Goal: Task Accomplishment & Management: Manage account settings

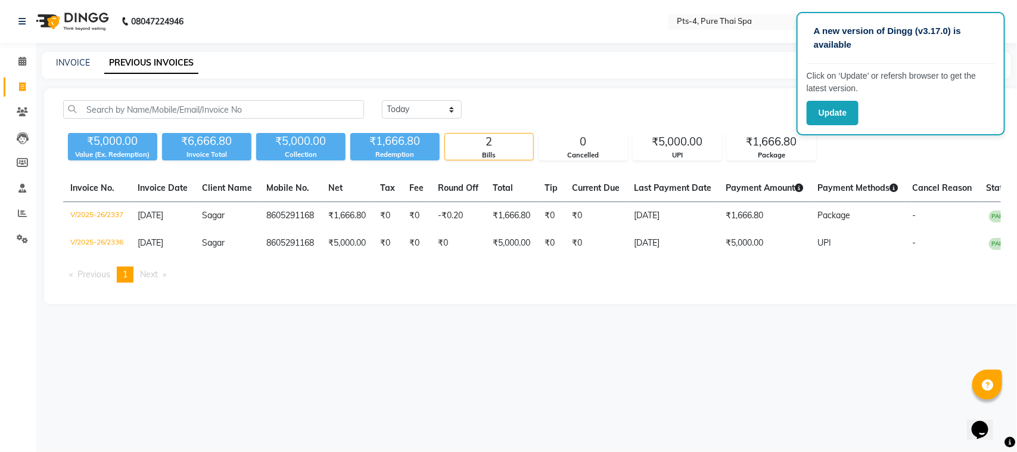
click at [178, 304] on div "Today Yesterday Custom Range ₹5,000.00 Value (Ex. Redemption) ₹6,666.80 Invoice…" at bounding box center [532, 196] width 976 height 216
click at [76, 60] on link "INVOICE" at bounding box center [73, 62] width 34 height 11
select select "service"
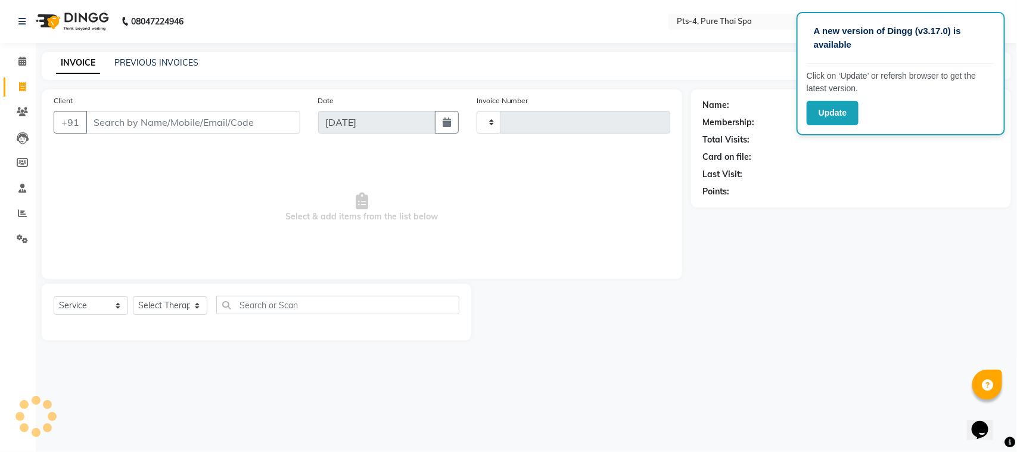
type input "2338"
select select "6459"
click at [170, 128] on input "Client" at bounding box center [193, 122] width 214 height 23
type input "9871175835"
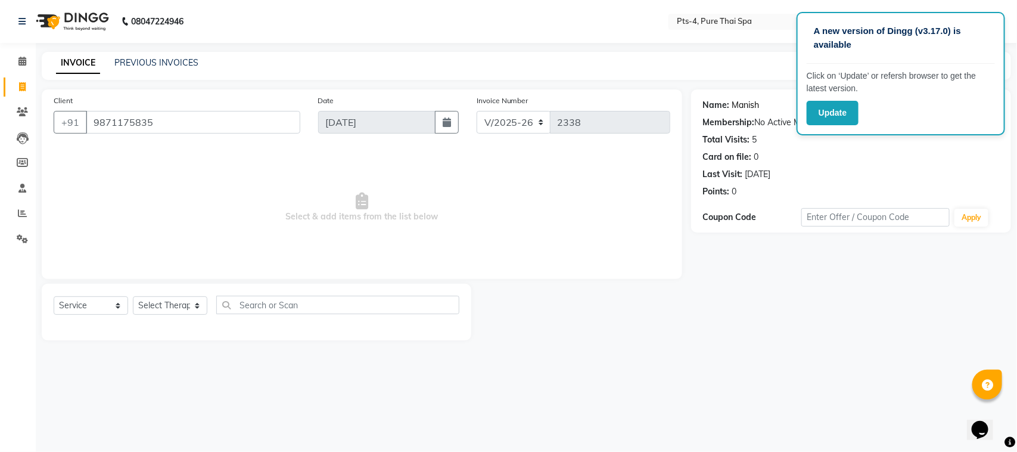
click at [748, 103] on link "Manish" at bounding box center [745, 105] width 27 height 13
click at [752, 107] on link "Manish" at bounding box center [745, 105] width 27 height 13
drag, startPoint x: 166, startPoint y: 124, endPoint x: 76, endPoint y: 138, distance: 90.5
click at [76, 138] on div "Client +91 9871175835" at bounding box center [177, 118] width 264 height 49
click at [858, 168] on div "Last Visit: 21-12-2024" at bounding box center [851, 174] width 296 height 13
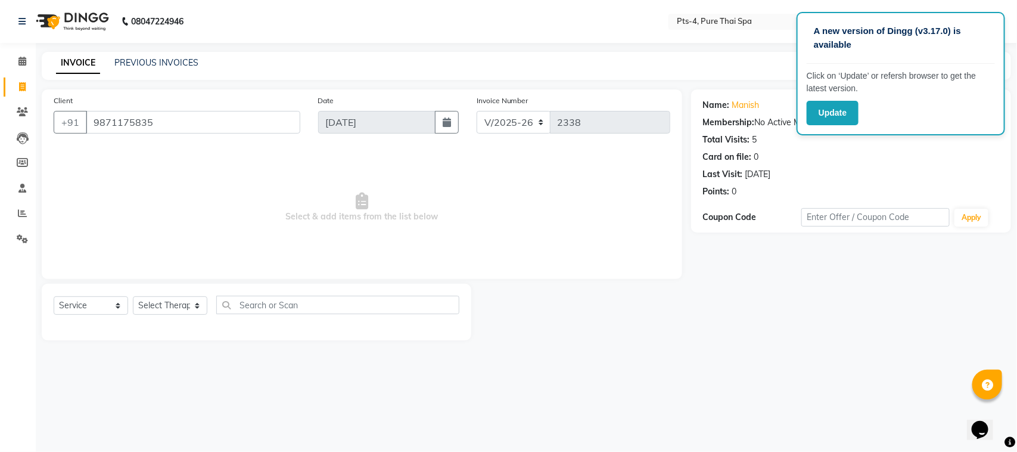
click at [798, 322] on div "Name: Manish Membership: No Active Membership Total Visits: 5 Card on file: 0 L…" at bounding box center [855, 214] width 329 height 251
click at [928, 151] on div "Card on file: 0" at bounding box center [851, 157] width 296 height 13
click at [745, 45] on div "A new version of Dingg (v3.17.0) is available Click on ‘Update’ or refersh brow…" at bounding box center [508, 226] width 1017 height 452
click at [115, 307] on select "Select Service Product Membership Package Voucher Prepaid Gift Card" at bounding box center [91, 305] width 74 height 18
select select "package"
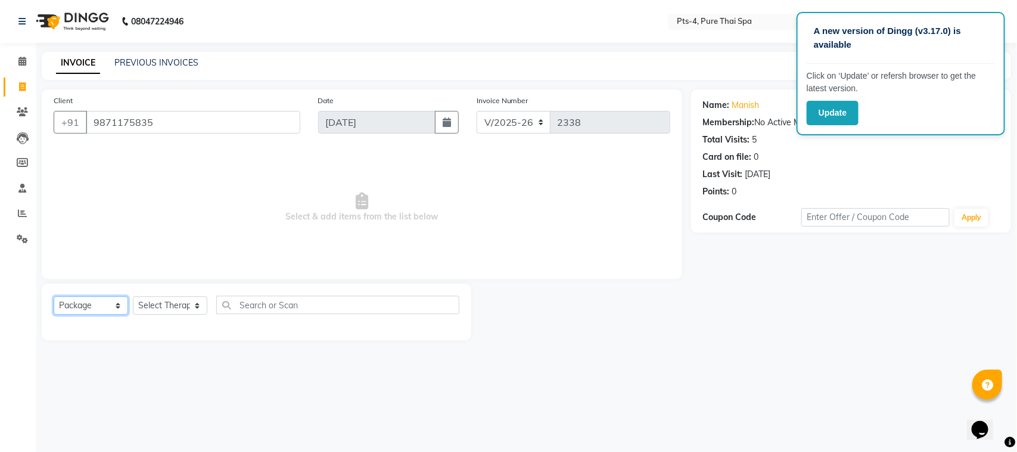
click at [54, 296] on select "Select Service Product Membership Package Voucher Prepaid Gift Card" at bounding box center [91, 305] width 74 height 18
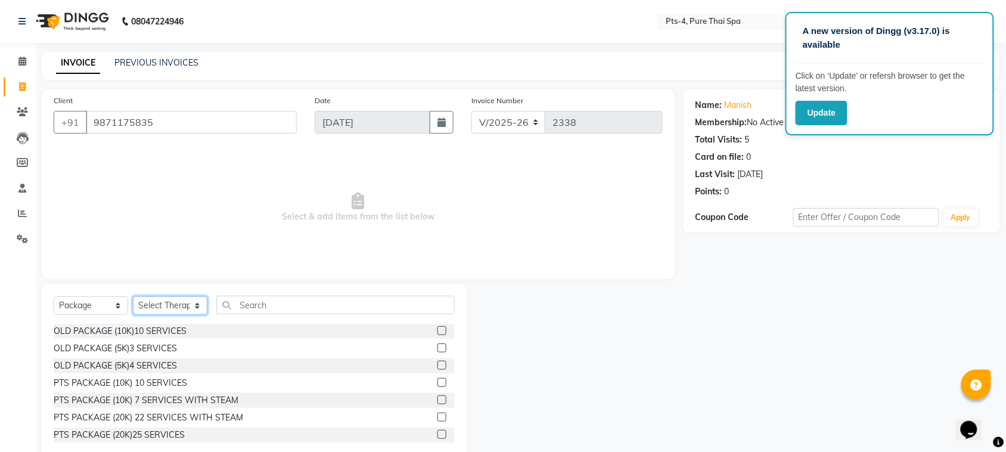
click at [197, 304] on select "Select Therapist [PERSON_NAME] NE [PERSON_NAME] anyone [PERSON_NAME] Candy FON …" at bounding box center [170, 305] width 74 height 18
select select "59672"
click at [133, 296] on select "Select Therapist [PERSON_NAME] NE [PERSON_NAME] anyone [PERSON_NAME] Candy FON …" at bounding box center [170, 305] width 74 height 18
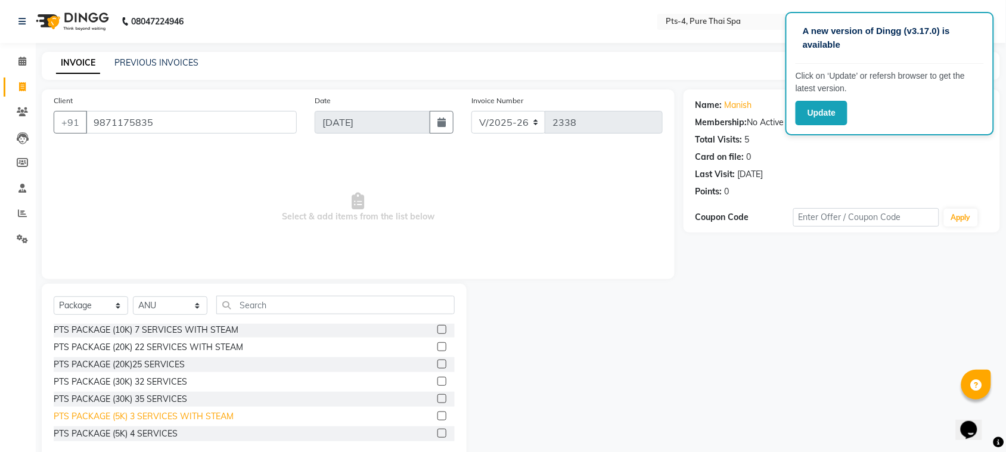
click at [189, 416] on div "PTS PACKAGE (5K) 3 SERVICES WITH STEAM" at bounding box center [144, 416] width 180 height 13
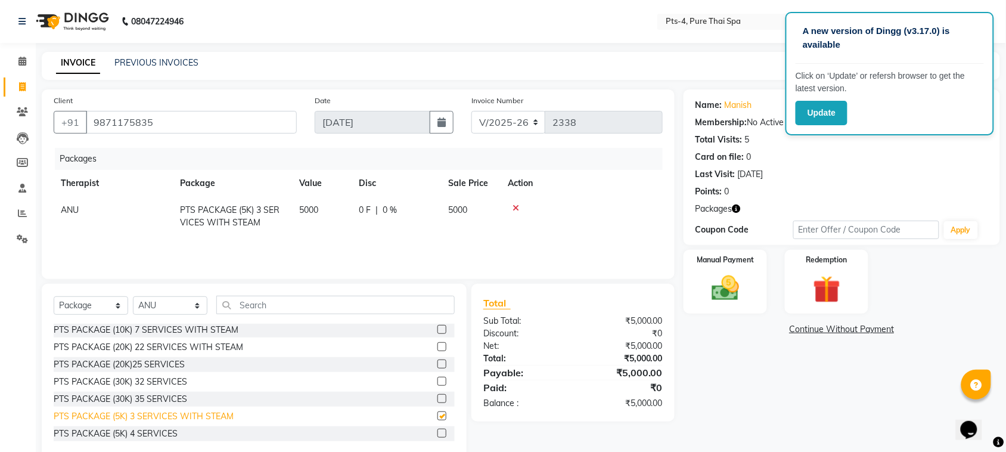
checkbox input "false"
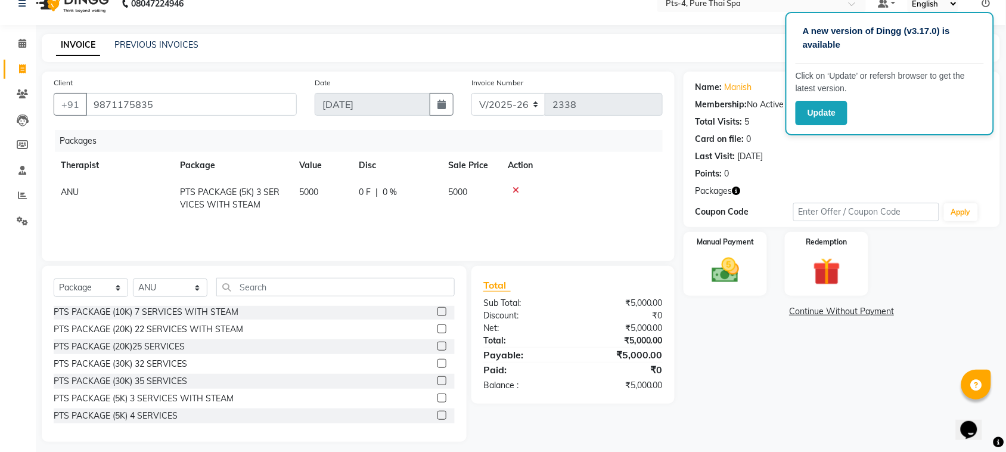
scroll to position [24, 0]
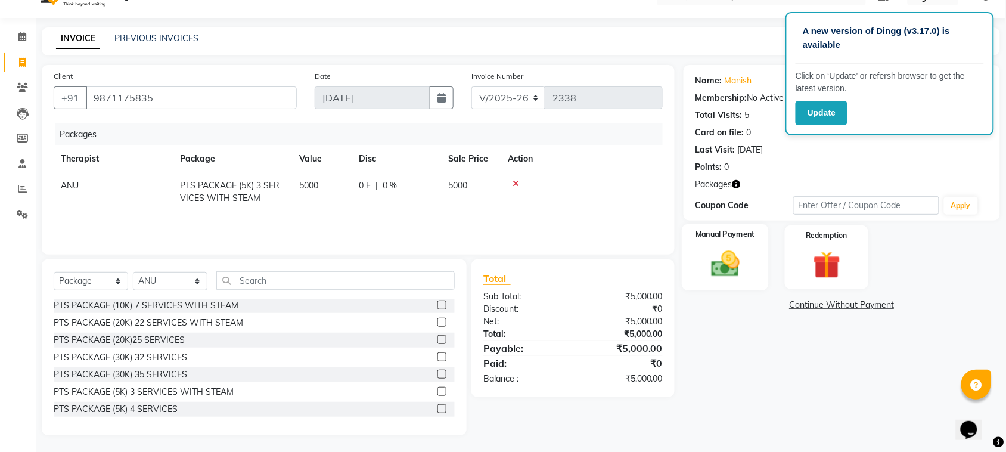
click at [730, 266] on img at bounding box center [725, 263] width 46 height 33
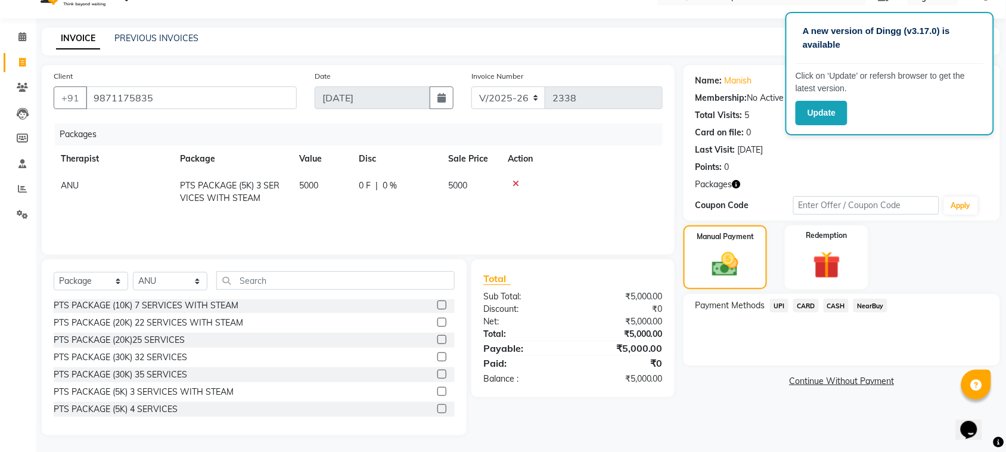
click at [799, 307] on span "CARD" at bounding box center [806, 305] width 26 height 14
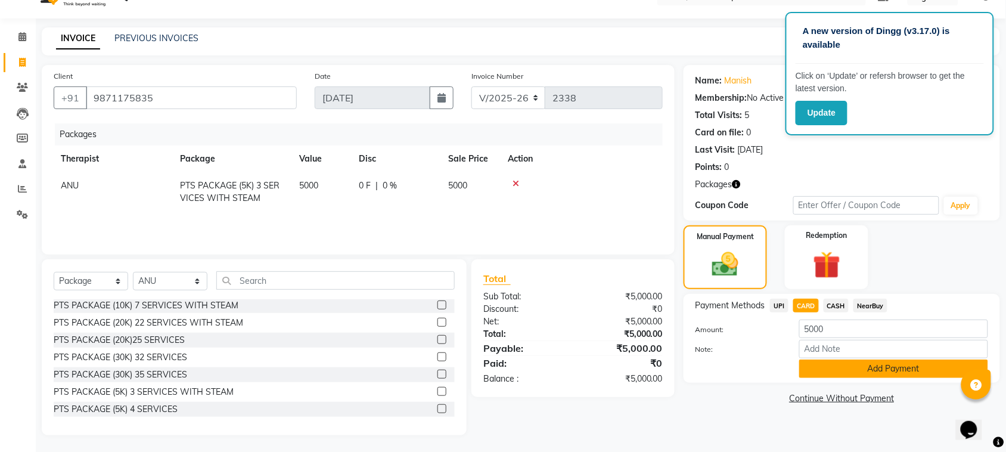
click at [852, 363] on button "Add Payment" at bounding box center [893, 368] width 189 height 18
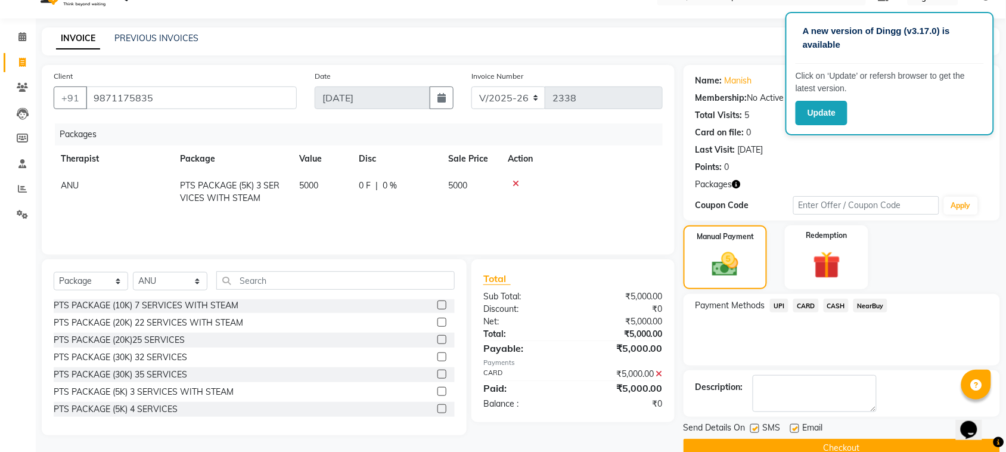
scroll to position [48, 0]
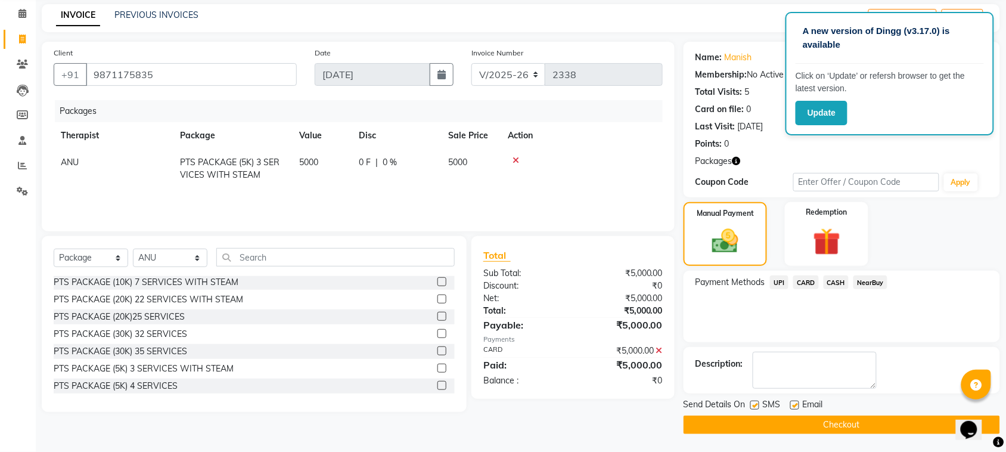
click at [757, 407] on label at bounding box center [754, 404] width 9 height 9
click at [757, 407] on input "checkbox" at bounding box center [754, 406] width 8 height 8
checkbox input "false"
click at [793, 402] on label at bounding box center [794, 404] width 9 height 9
click at [793, 402] on input "checkbox" at bounding box center [794, 406] width 8 height 8
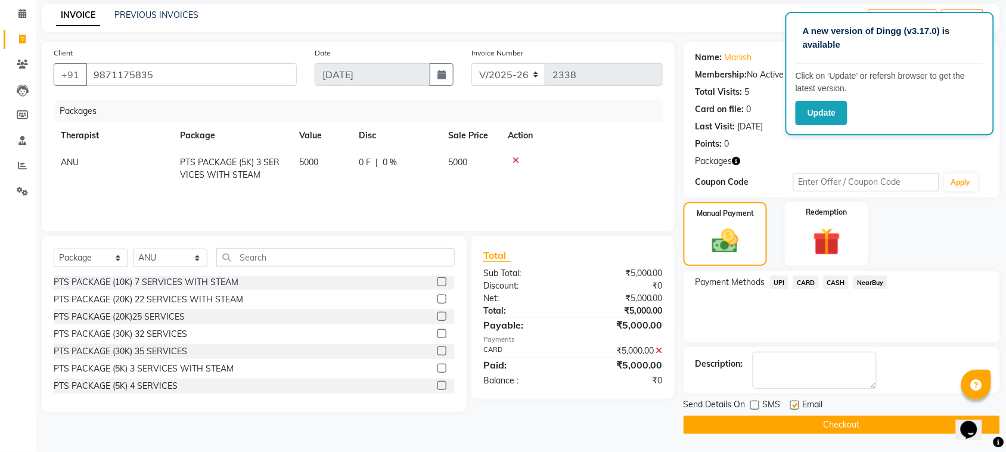
checkbox input "false"
click at [801, 425] on button "Checkout" at bounding box center [841, 424] width 316 height 18
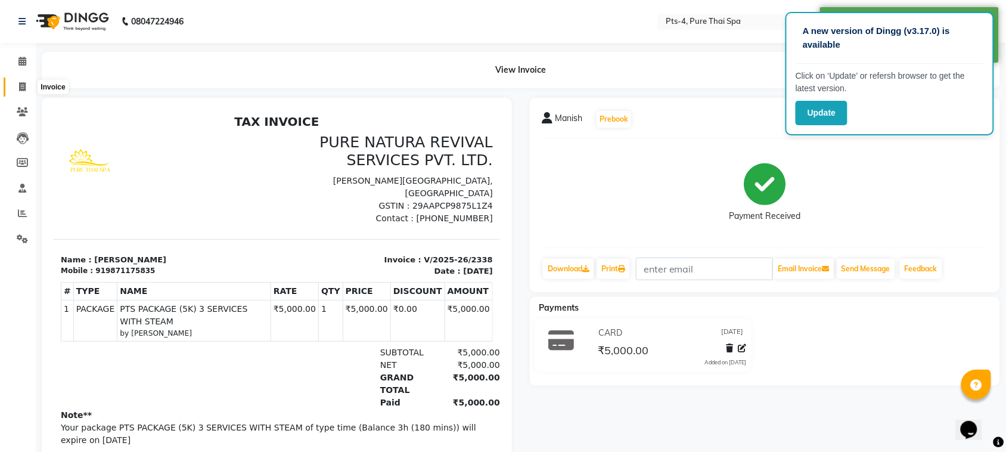
click at [27, 87] on span at bounding box center [22, 87] width 21 height 14
select select "6459"
select select "service"
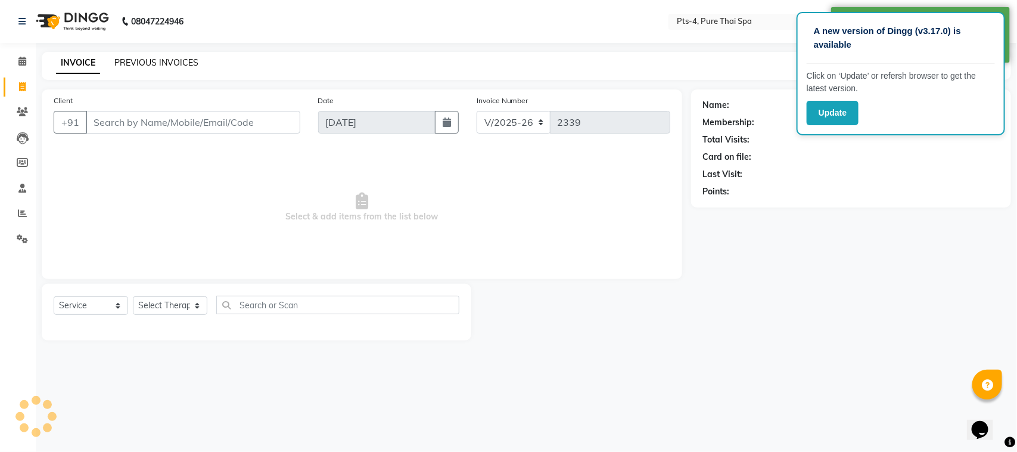
click at [141, 60] on link "PREVIOUS INVOICES" at bounding box center [156, 62] width 84 height 11
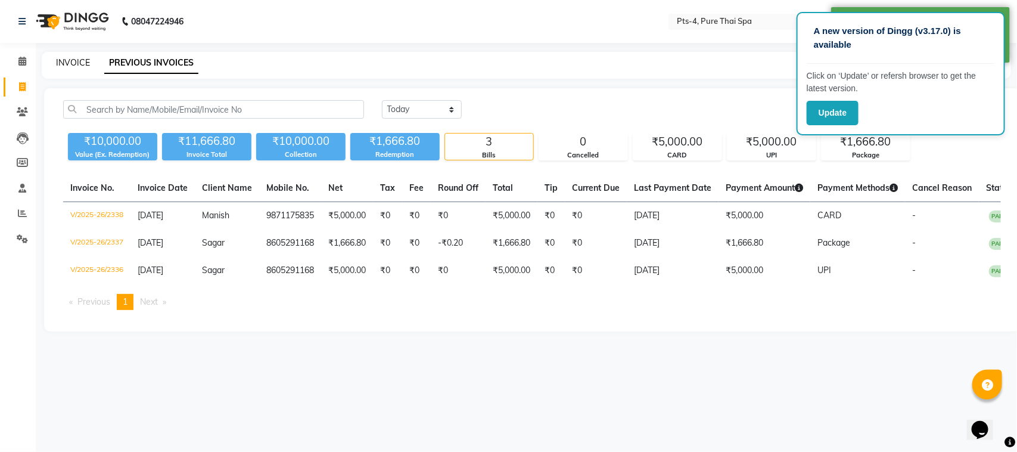
click at [85, 60] on link "INVOICE" at bounding box center [73, 62] width 34 height 11
select select "6459"
select select "service"
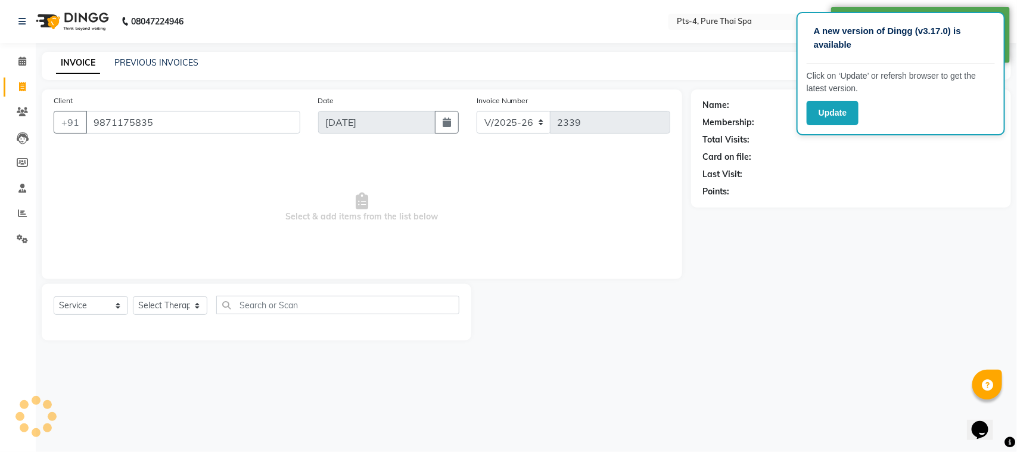
type input "9871175835"
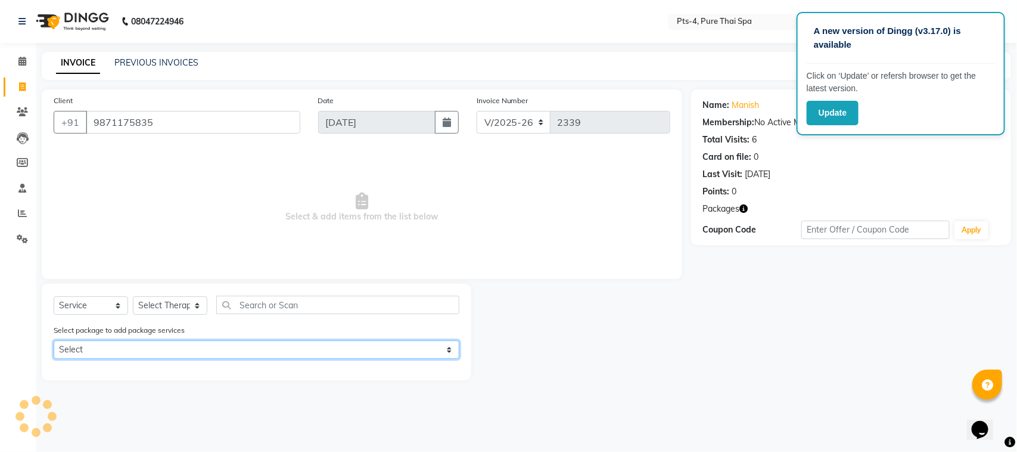
click at [210, 346] on select "Select PTS PACKAGE (5K) 3 SERVICES WITH STEAM" at bounding box center [257, 349] width 406 height 18
select select "1: Object"
click at [54, 340] on select "Select PTS PACKAGE (5K) 3 SERVICES WITH STEAM" at bounding box center [257, 349] width 406 height 18
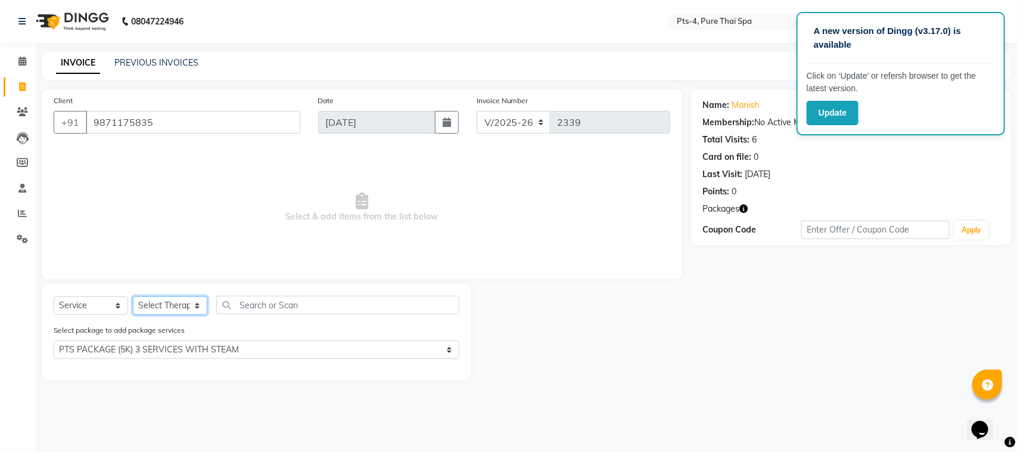
click at [191, 305] on select "Select Therapist [PERSON_NAME] NE [PERSON_NAME] anyone [PERSON_NAME] Candy FON …" at bounding box center [170, 305] width 74 height 18
select select "84268"
click at [133, 296] on select "Select Therapist [PERSON_NAME] NE [PERSON_NAME] anyone [PERSON_NAME] Candy FON …" at bounding box center [170, 305] width 74 height 18
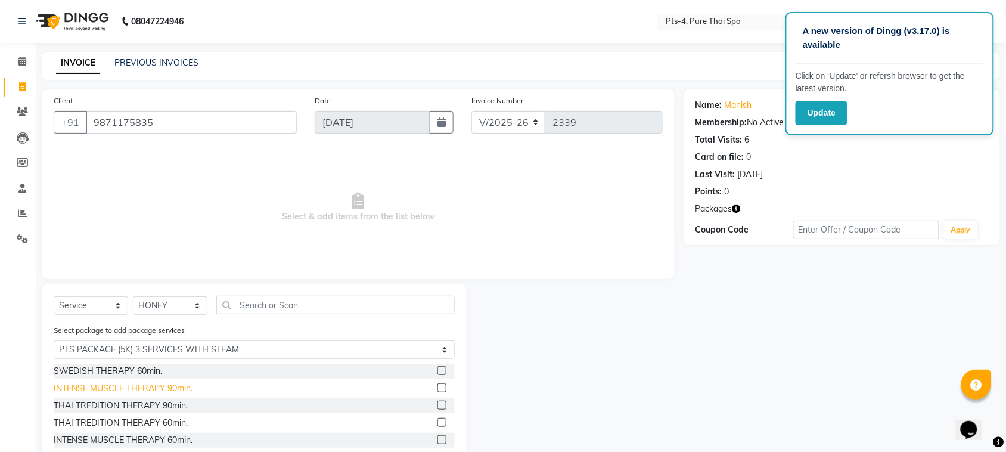
click at [164, 386] on div "INTENSE MUSCLE THERAPY 90min." at bounding box center [123, 388] width 139 height 13
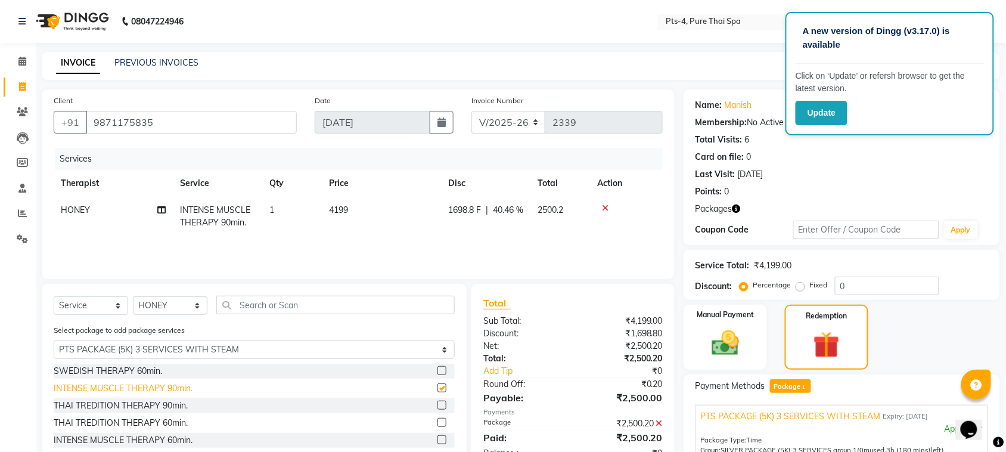
checkbox input "false"
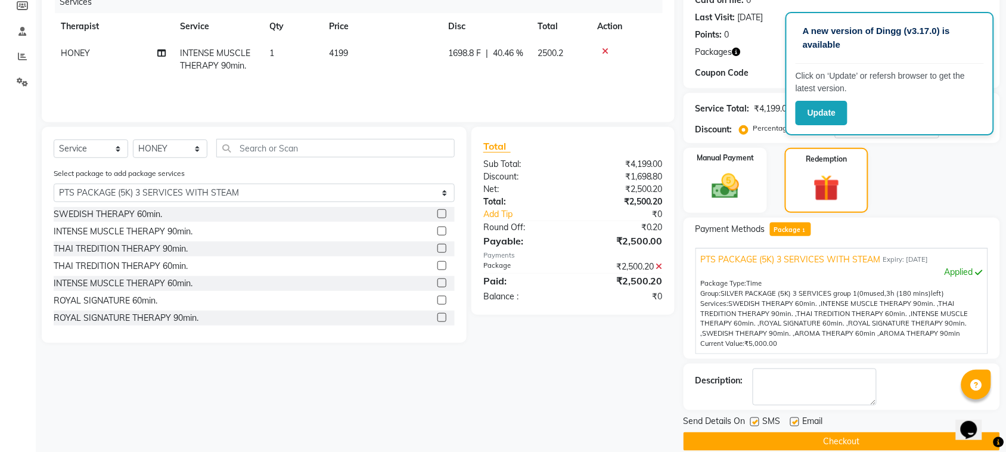
scroll to position [173, 0]
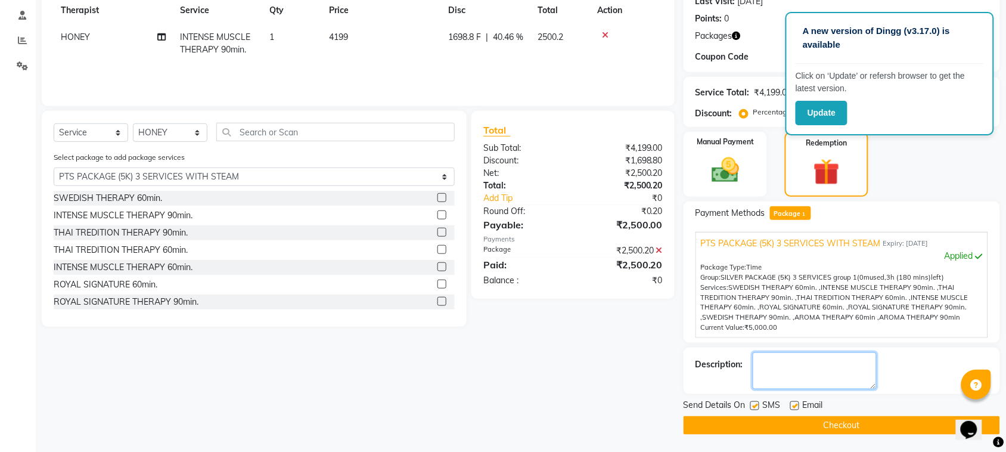
click at [784, 368] on textarea at bounding box center [814, 370] width 124 height 37
type textarea "629"
click at [758, 403] on label at bounding box center [754, 405] width 9 height 9
click at [758, 403] on input "checkbox" at bounding box center [754, 406] width 8 height 8
checkbox input "false"
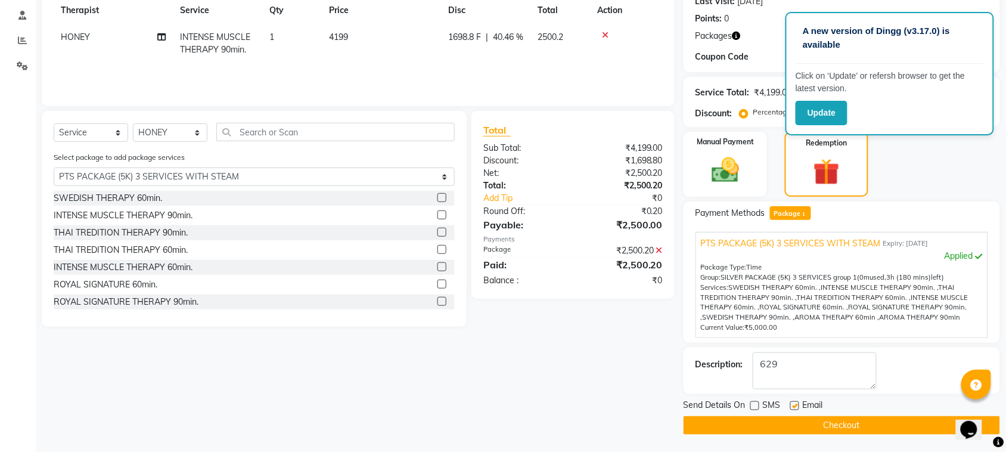
click at [794, 401] on label at bounding box center [794, 405] width 9 height 9
click at [794, 402] on input "checkbox" at bounding box center [794, 406] width 8 height 8
checkbox input "false"
click at [807, 424] on button "Checkout" at bounding box center [841, 425] width 316 height 18
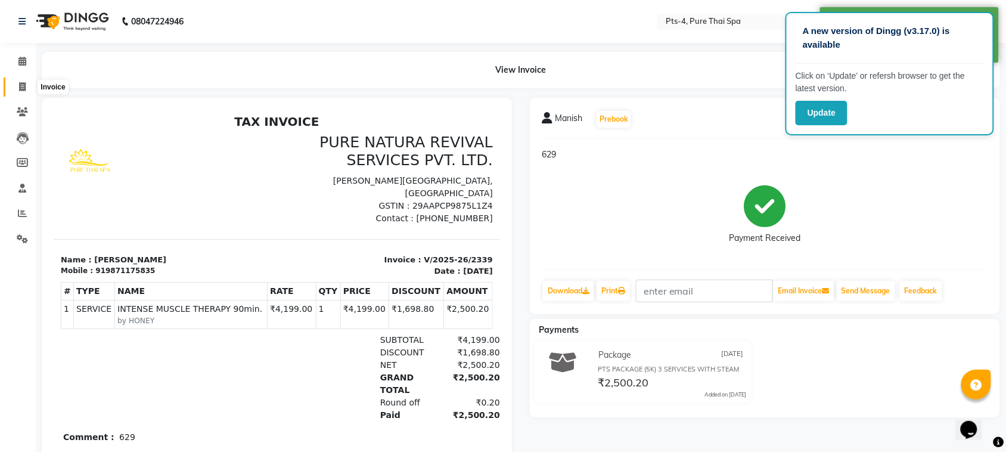
click at [24, 89] on icon at bounding box center [22, 86] width 7 height 9
select select "6459"
select select "service"
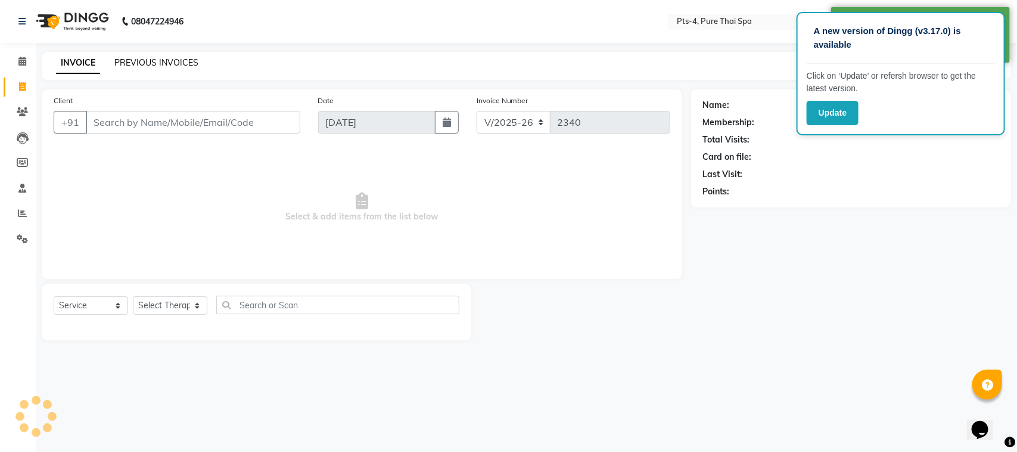
click at [178, 61] on link "PREVIOUS INVOICES" at bounding box center [156, 62] width 84 height 11
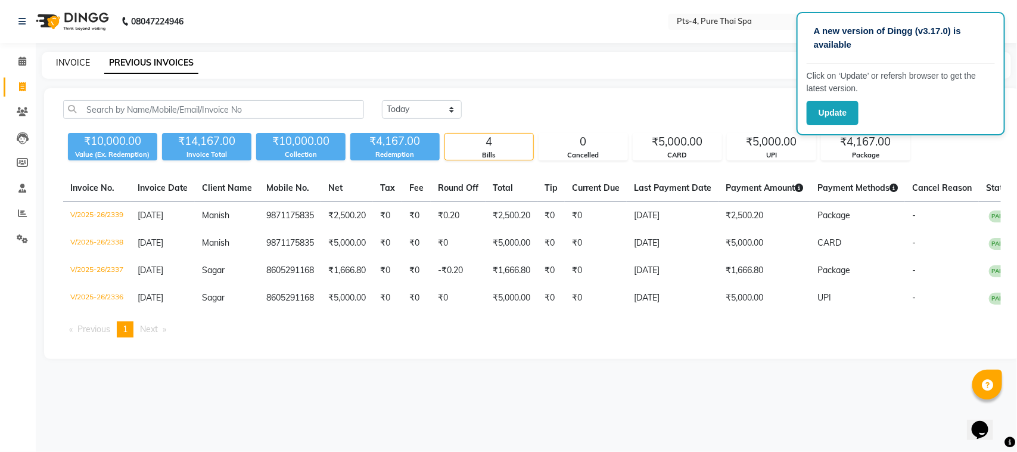
click at [61, 66] on link "INVOICE" at bounding box center [73, 62] width 34 height 11
select select "service"
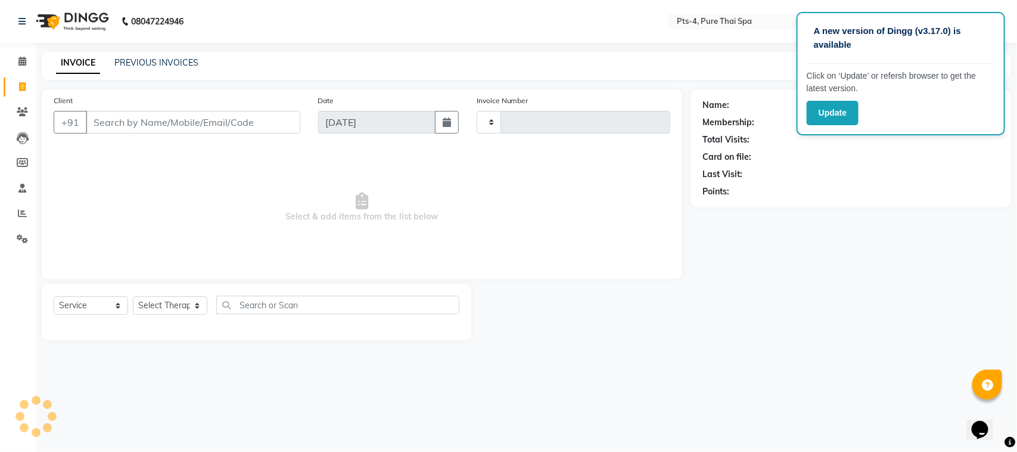
type input "2340"
select select "6459"
click at [152, 64] on link "PREVIOUS INVOICES" at bounding box center [156, 62] width 84 height 11
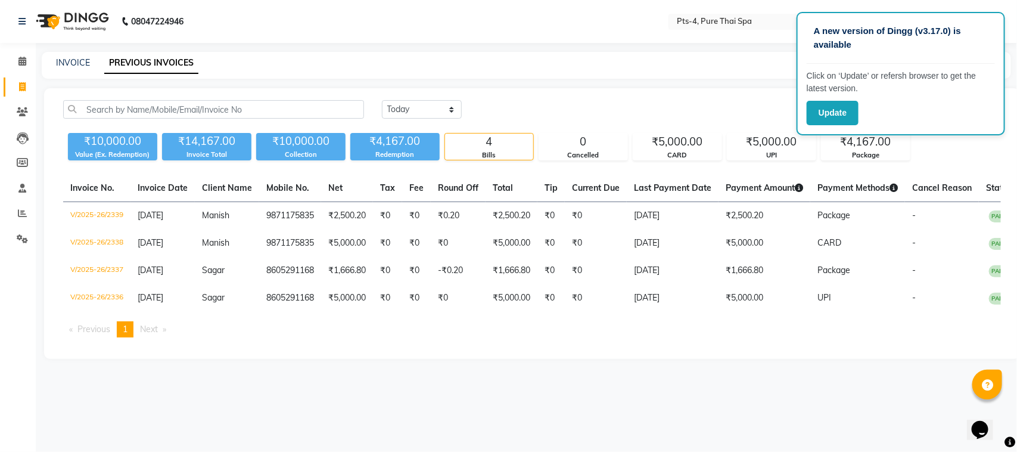
click at [545, 337] on ul "Previous page 1 / 1 You're on page 1 Next page" at bounding box center [532, 329] width 938 height 16
click at [404, 347] on div "Invoice No. Invoice Date Client Name Mobile No. Net Tax Fee Round Off Total Tip…" at bounding box center [532, 261] width 952 height 172
click at [88, 58] on link "INVOICE" at bounding box center [73, 62] width 34 height 11
select select "service"
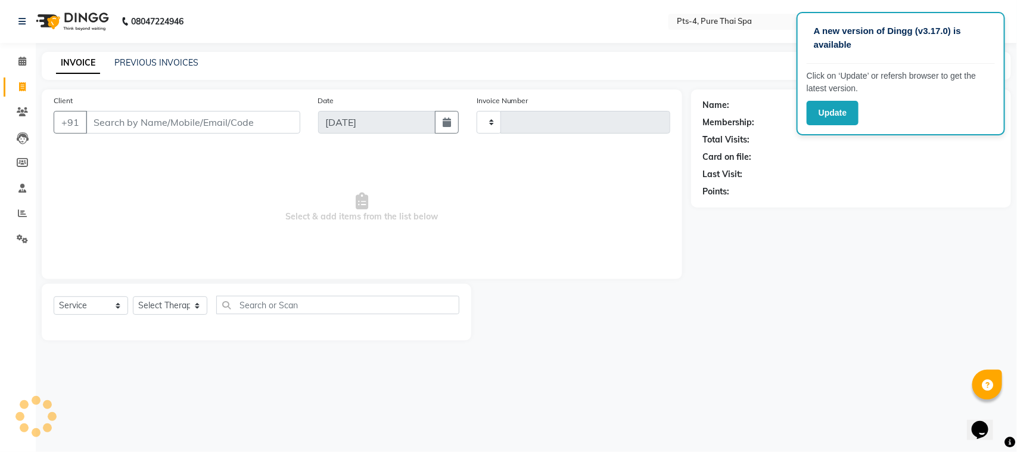
type input "2340"
select select "6459"
click at [136, 122] on input "Client" at bounding box center [193, 122] width 214 height 23
type input "9871175835"
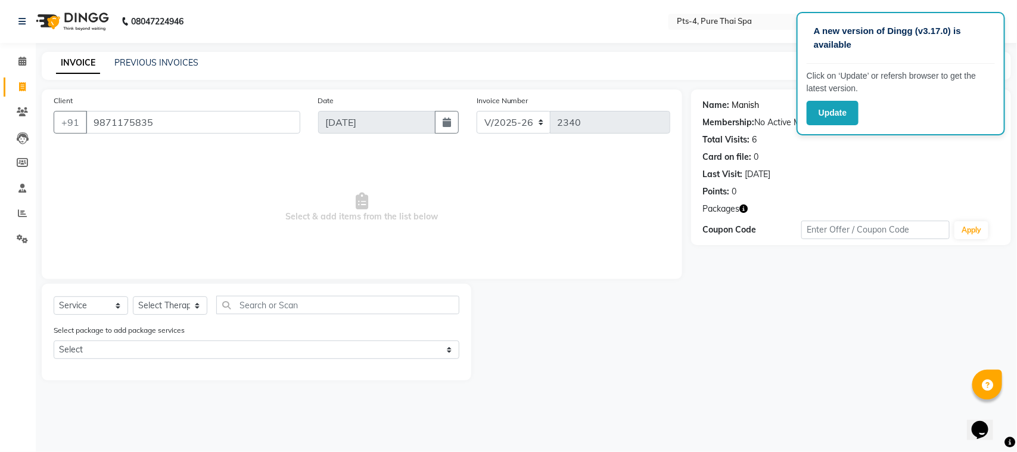
click at [742, 100] on link "Manish" at bounding box center [745, 105] width 27 height 13
click at [161, 61] on link "PREVIOUS INVOICES" at bounding box center [156, 62] width 84 height 11
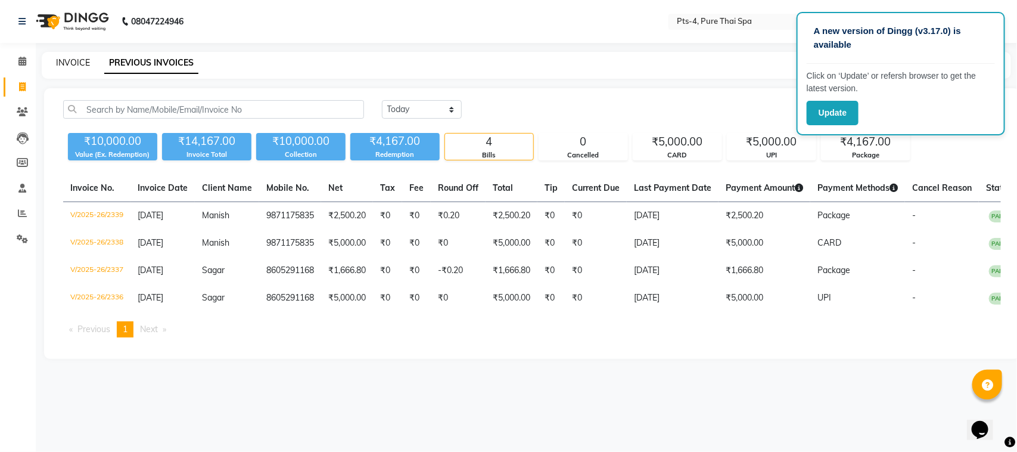
click at [64, 61] on link "INVOICE" at bounding box center [73, 62] width 34 height 11
select select "service"
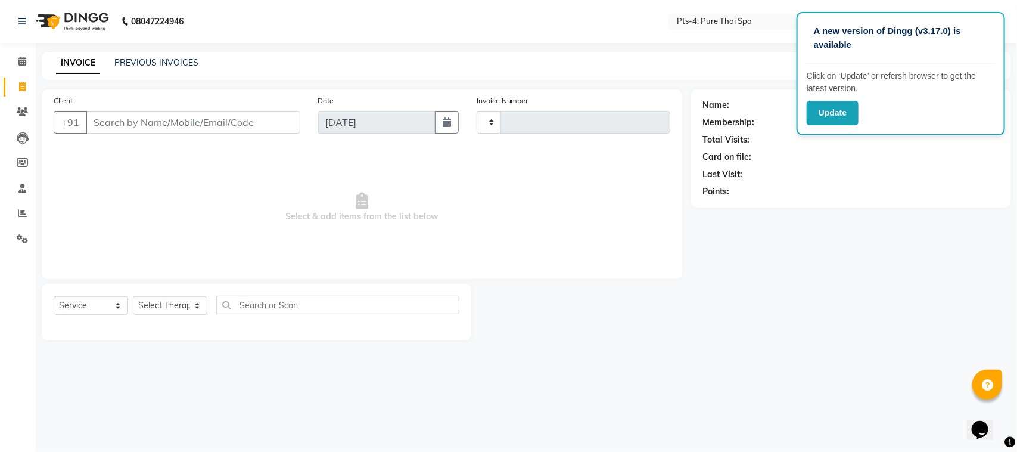
type input "2340"
select select "6459"
paste input "7483380801"
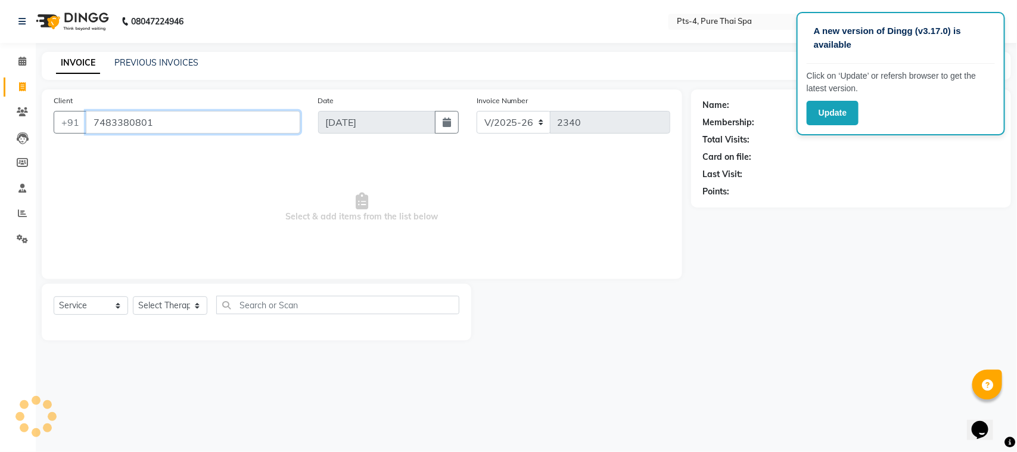
type input "7483380801"
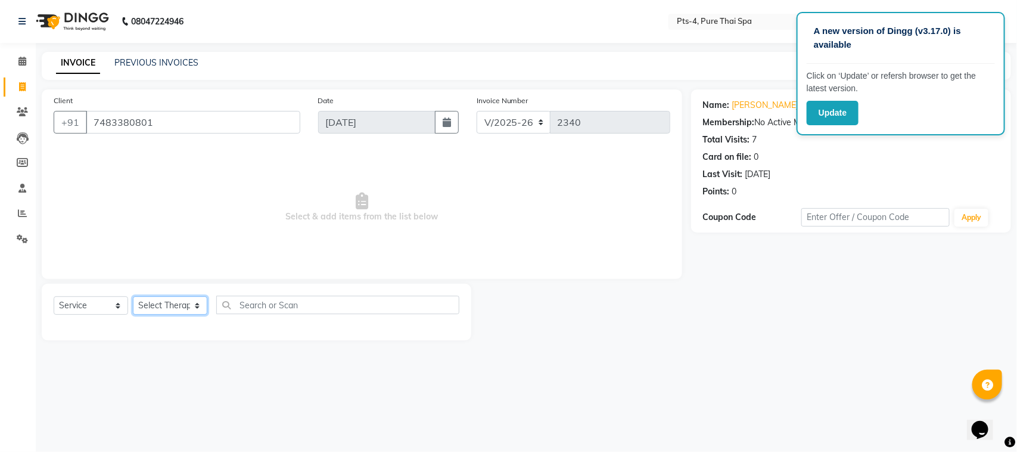
click at [160, 307] on select "Select Therapist [PERSON_NAME] NE [PERSON_NAME] anyone [PERSON_NAME] Candy FON …" at bounding box center [170, 305] width 74 height 18
click at [178, 374] on div "A new version of Dingg (v3.17.0) is available Click on ‘Update’ or refersh brow…" at bounding box center [508, 226] width 1017 height 452
click at [192, 299] on select "Select Therapist [PERSON_NAME] NE [PERSON_NAME] anyone [PERSON_NAME] Candy FON …" at bounding box center [170, 305] width 74 height 18
click at [709, 362] on div "A new version of Dingg (v3.17.0) is available Click on ‘Update’ or refersh brow…" at bounding box center [508, 226] width 1017 height 452
click at [188, 301] on select "Select Therapist [PERSON_NAME] NE [PERSON_NAME] anyone [PERSON_NAME] Candy FON …" at bounding box center [170, 305] width 74 height 18
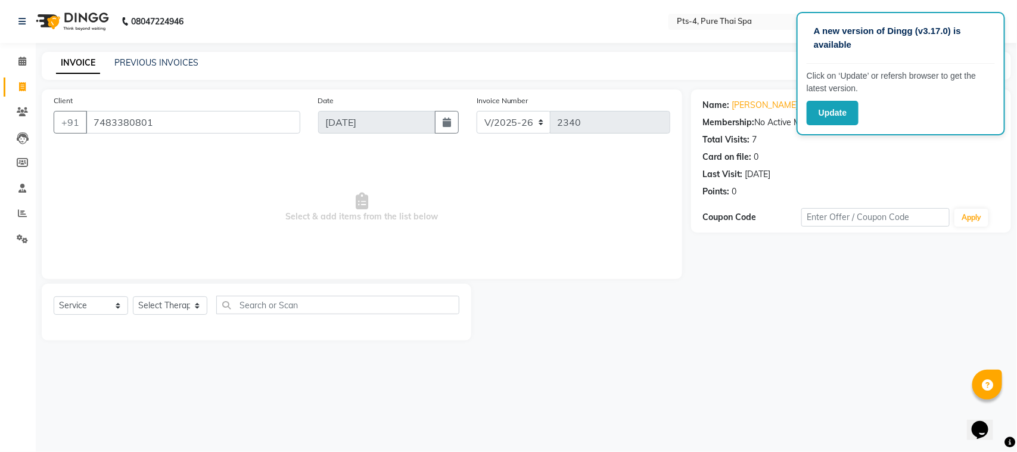
drag, startPoint x: 244, startPoint y: 387, endPoint x: 217, endPoint y: 393, distance: 27.5
click at [243, 387] on div "A new version of Dingg (v3.17.0) is available Click on ‘Update’ or refersh brow…" at bounding box center [508, 226] width 1017 height 452
click at [149, 67] on link "PREVIOUS INVOICES" at bounding box center [156, 62] width 84 height 11
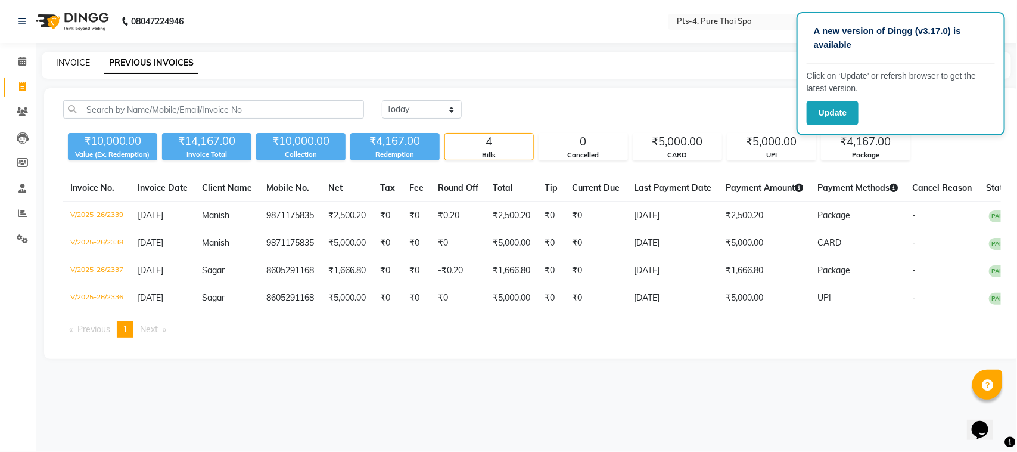
click at [76, 61] on link "INVOICE" at bounding box center [73, 62] width 34 height 11
select select "service"
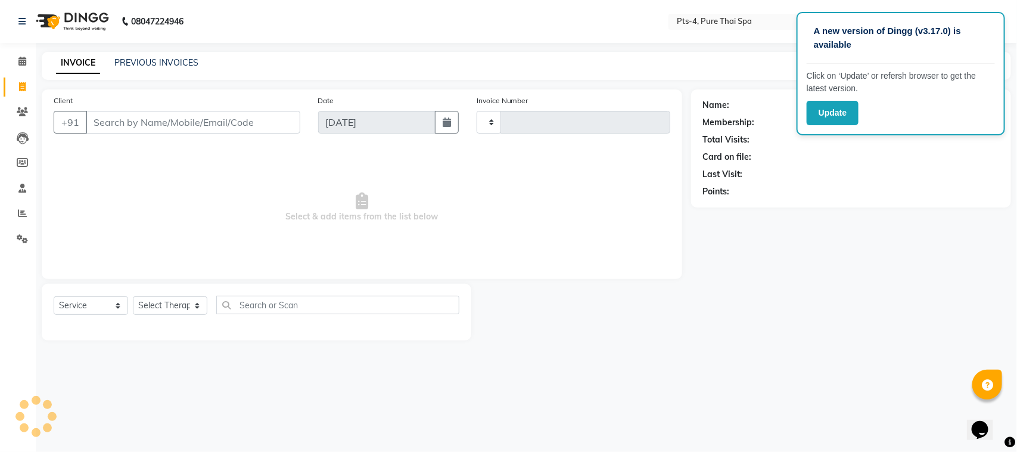
type input "2340"
select select "6459"
click at [122, 114] on input "Client" at bounding box center [193, 122] width 214 height 23
type input "7483380801"
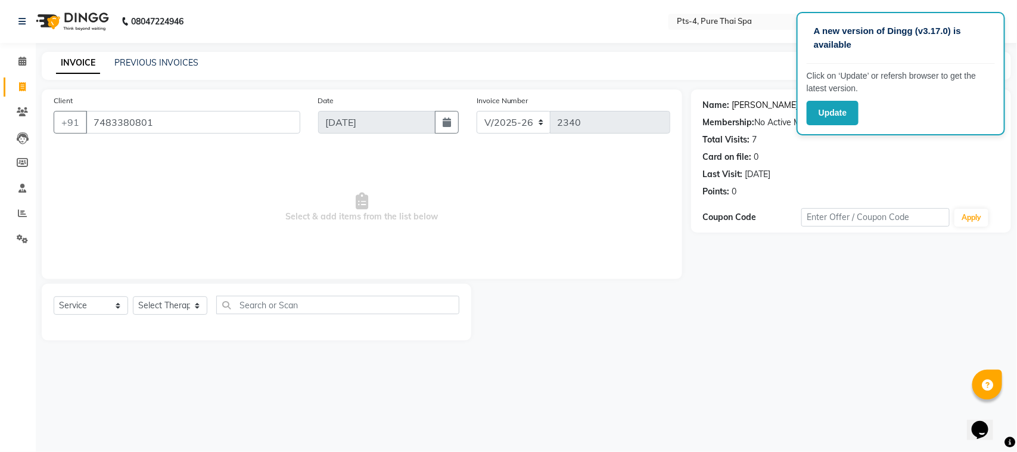
click at [742, 106] on link "Manesh Gopal" at bounding box center [765, 105] width 67 height 13
drag, startPoint x: 158, startPoint y: 123, endPoint x: 90, endPoint y: 121, distance: 68.0
click at [90, 121] on input "7483380801" at bounding box center [193, 122] width 214 height 23
click at [116, 123] on input "Client" at bounding box center [193, 122] width 214 height 23
paste input "7483380801"
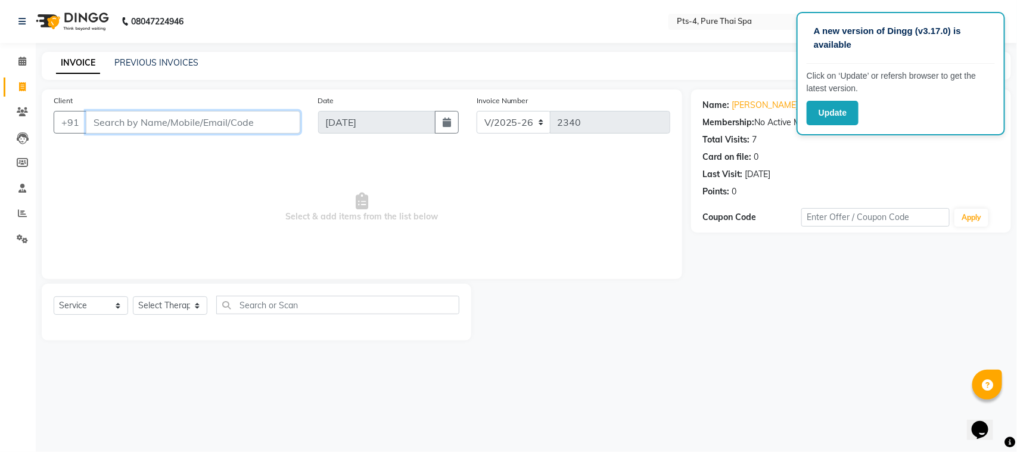
type input "7483380801"
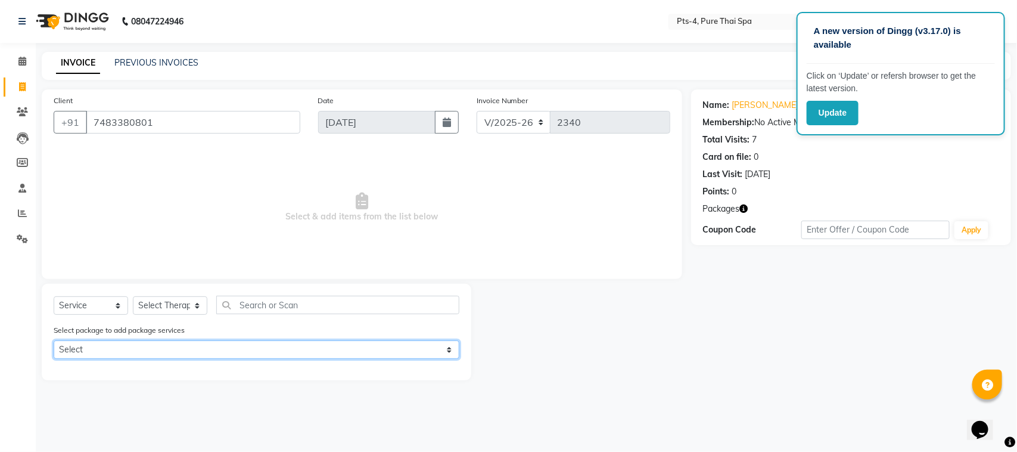
click at [120, 350] on select "Select PTS PACKAGE (5K) 4 SERVICES" at bounding box center [257, 349] width 406 height 18
select select "1: Object"
click at [54, 340] on select "Select PTS PACKAGE (5K) 4 SERVICES" at bounding box center [257, 349] width 406 height 18
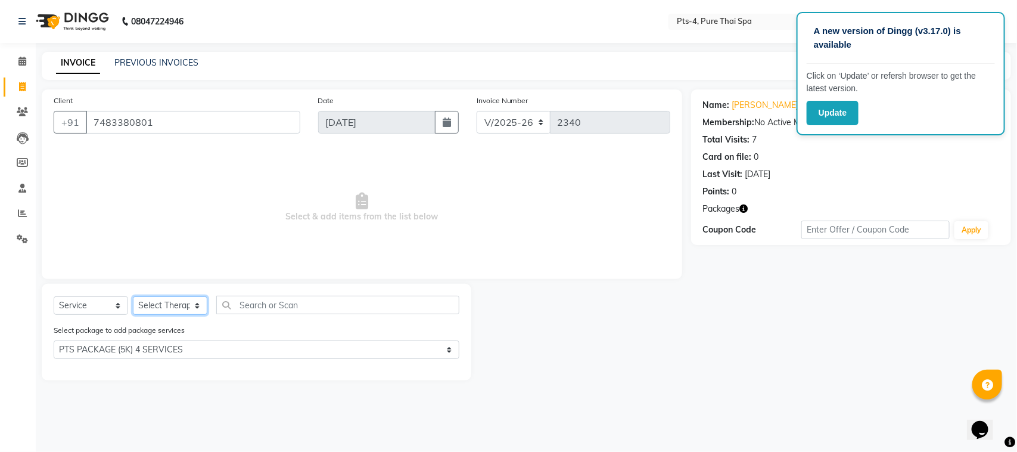
click at [167, 309] on select "Select Therapist [PERSON_NAME] NE [PERSON_NAME] anyone [PERSON_NAME] Candy FON …" at bounding box center [170, 305] width 74 height 18
select select "89914"
click at [133, 296] on select "Select Therapist [PERSON_NAME] NE [PERSON_NAME] anyone [PERSON_NAME] Candy FON …" at bounding box center [170, 305] width 74 height 18
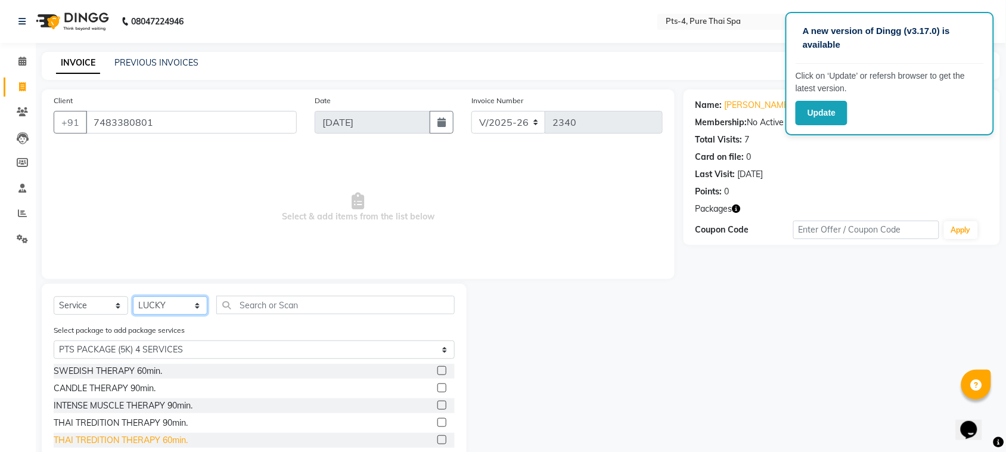
scroll to position [70, 0]
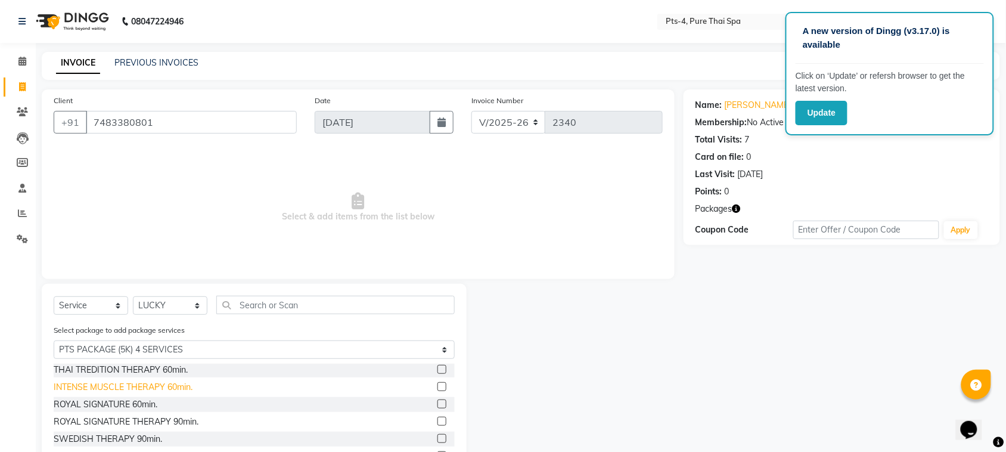
click at [103, 381] on div "INTENSE MUSCLE THERAPY 60min." at bounding box center [123, 387] width 139 height 13
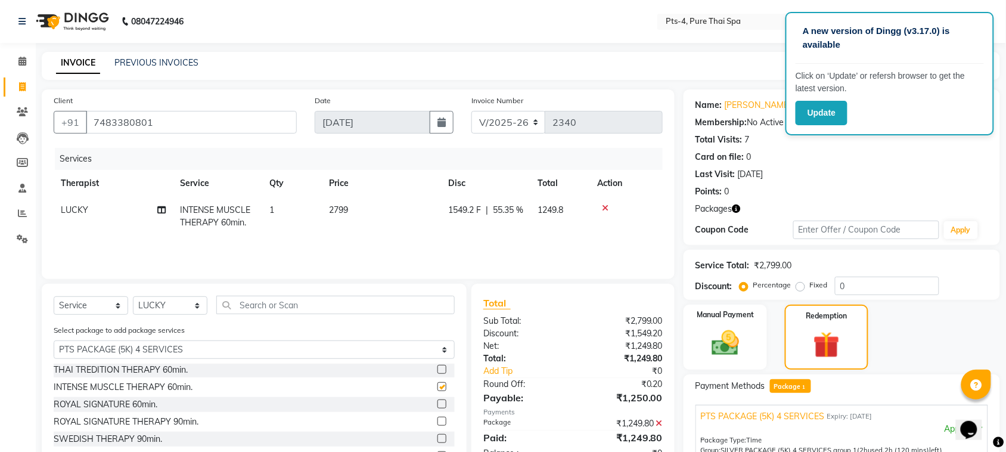
checkbox input "false"
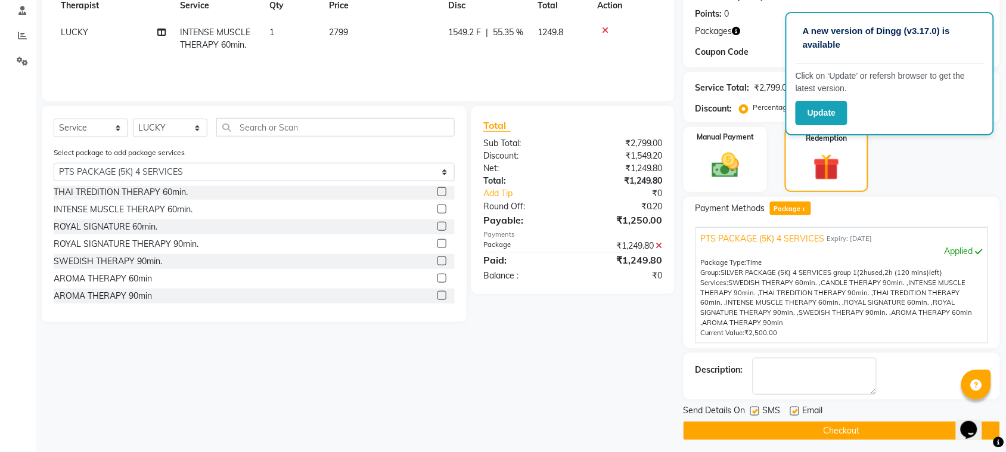
scroll to position [183, 0]
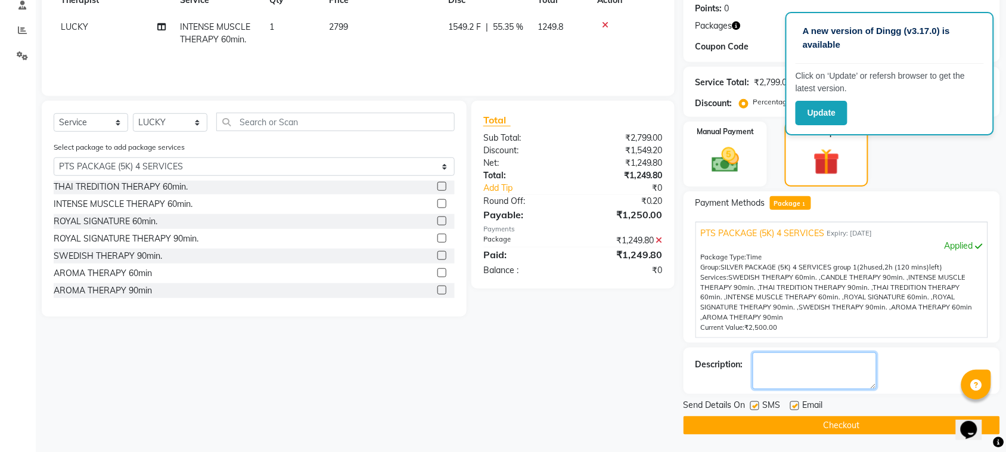
click at [794, 371] on textarea at bounding box center [814, 370] width 124 height 37
click at [825, 362] on textarea at bounding box center [814, 370] width 124 height 37
type textarea "252"
click at [795, 403] on label at bounding box center [794, 405] width 9 height 9
click at [795, 403] on input "checkbox" at bounding box center [794, 406] width 8 height 8
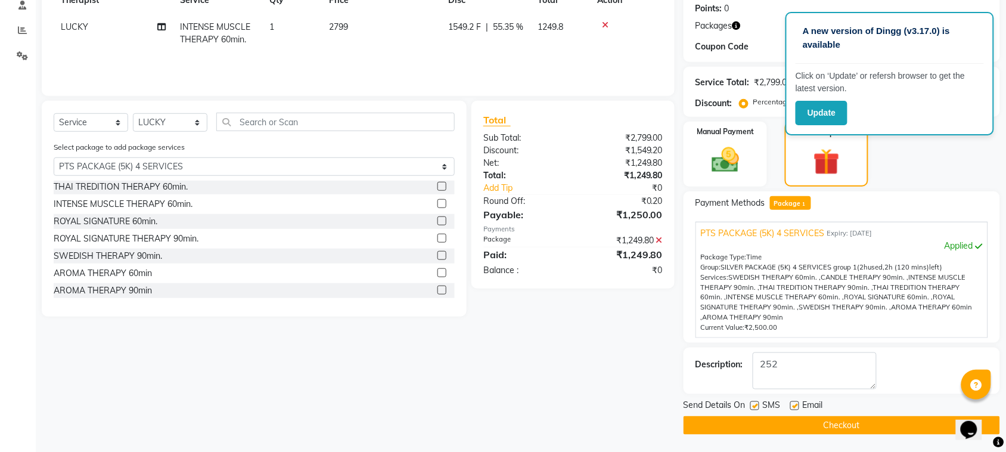
checkbox input "false"
click at [757, 407] on label at bounding box center [754, 405] width 9 height 9
click at [757, 407] on input "checkbox" at bounding box center [754, 406] width 8 height 8
checkbox input "false"
click at [772, 430] on button "Checkout" at bounding box center [841, 425] width 316 height 18
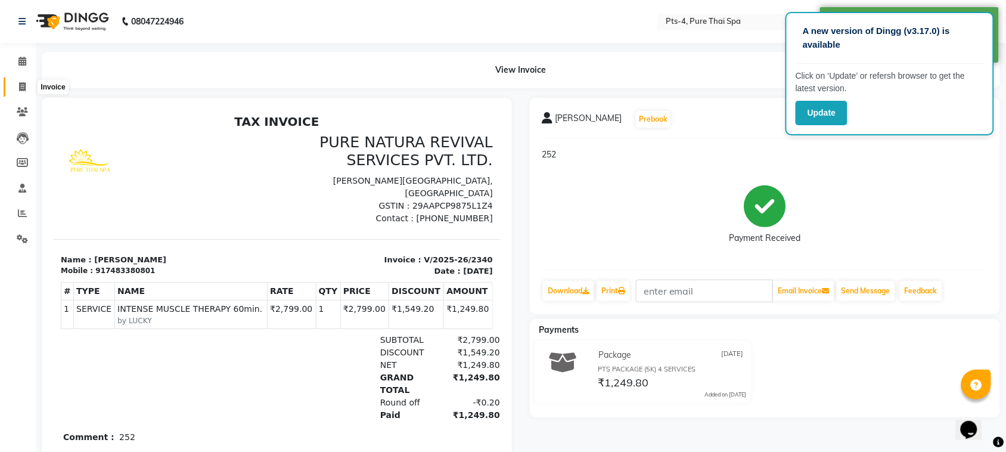
click at [19, 82] on icon at bounding box center [22, 86] width 7 height 9
select select "service"
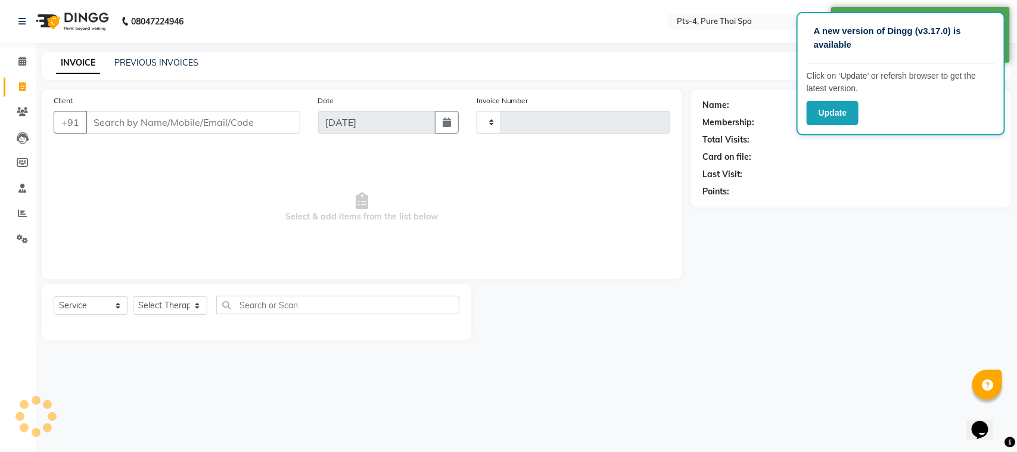
type input "2341"
select select "6459"
click at [142, 61] on link "PREVIOUS INVOICES" at bounding box center [156, 62] width 84 height 11
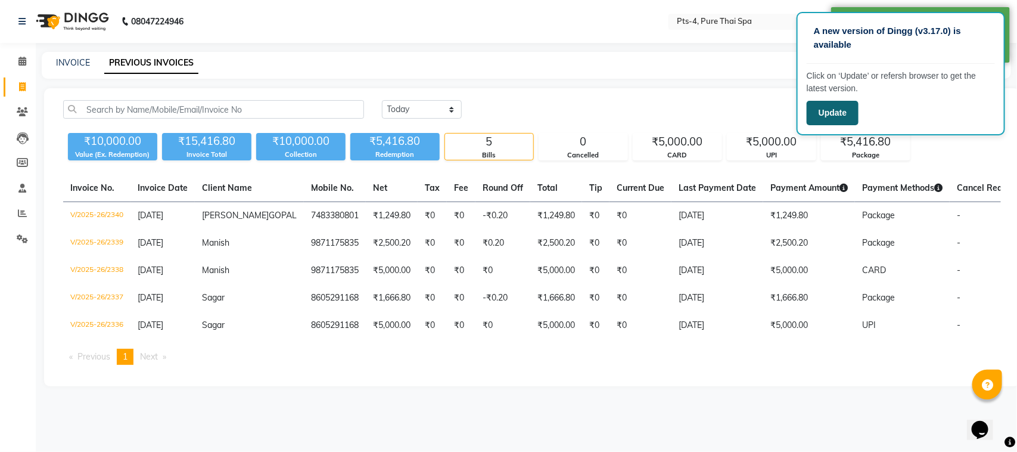
click at [837, 117] on button "Update" at bounding box center [833, 113] width 52 height 24
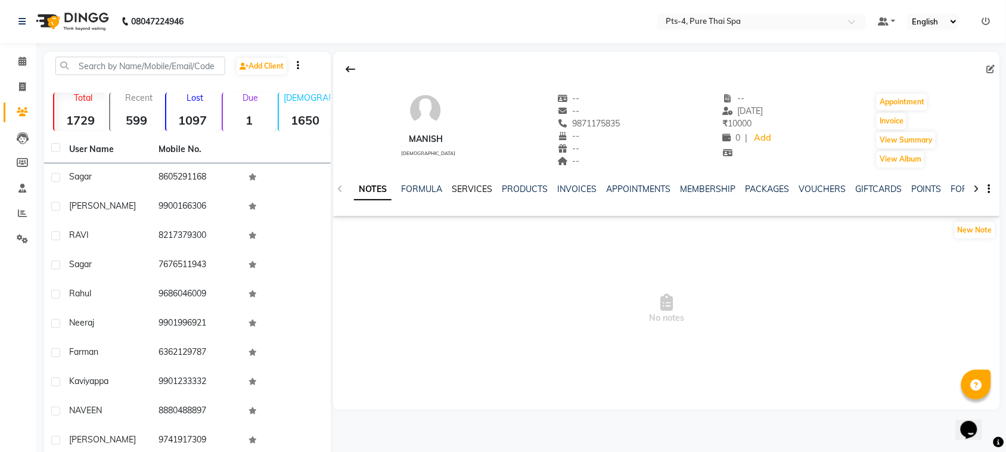
click at [474, 186] on link "SERVICES" at bounding box center [472, 188] width 41 height 11
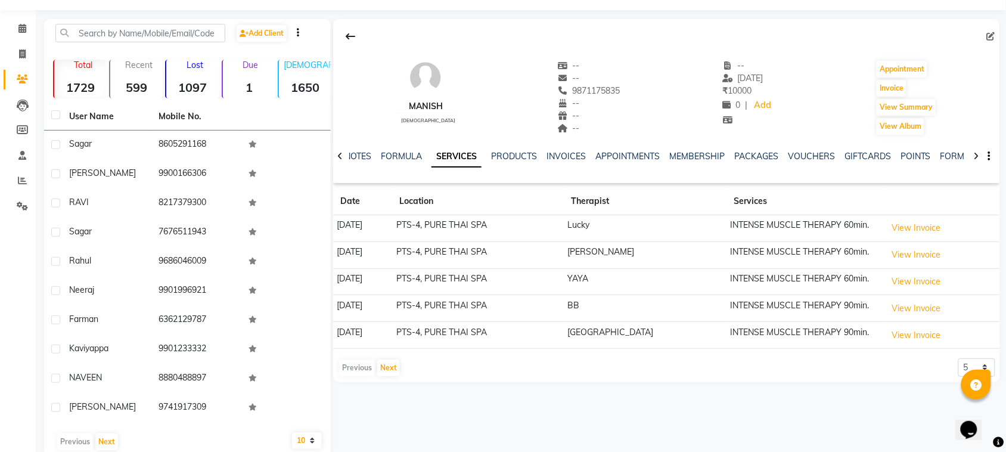
scroll to position [54, 0]
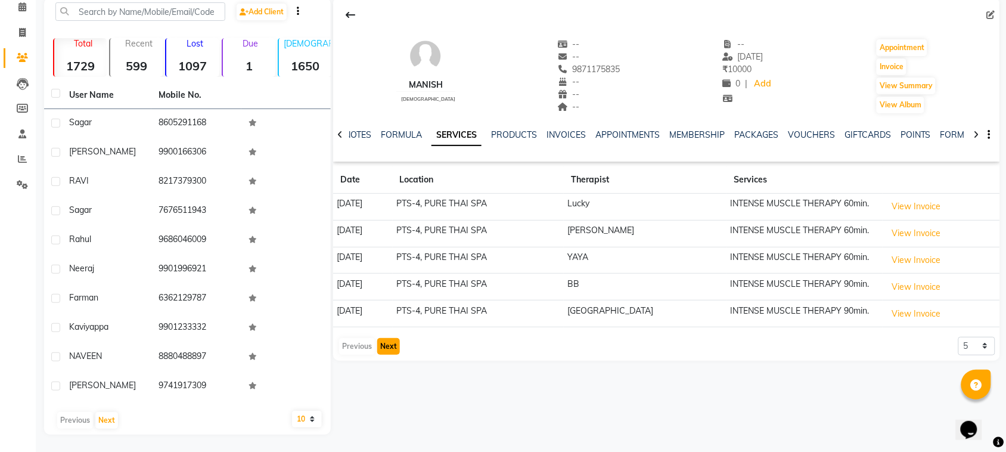
click at [388, 350] on button "Next" at bounding box center [388, 346] width 23 height 17
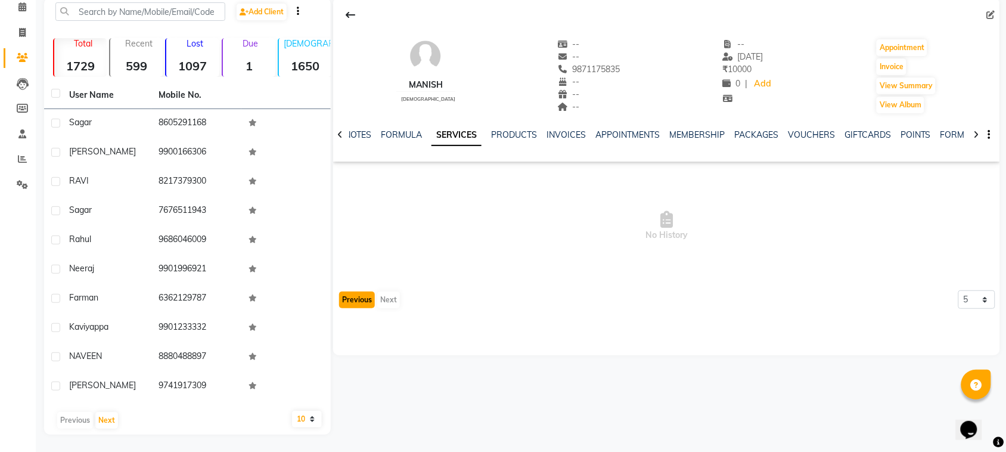
click at [357, 293] on button "Previous" at bounding box center [357, 299] width 36 height 17
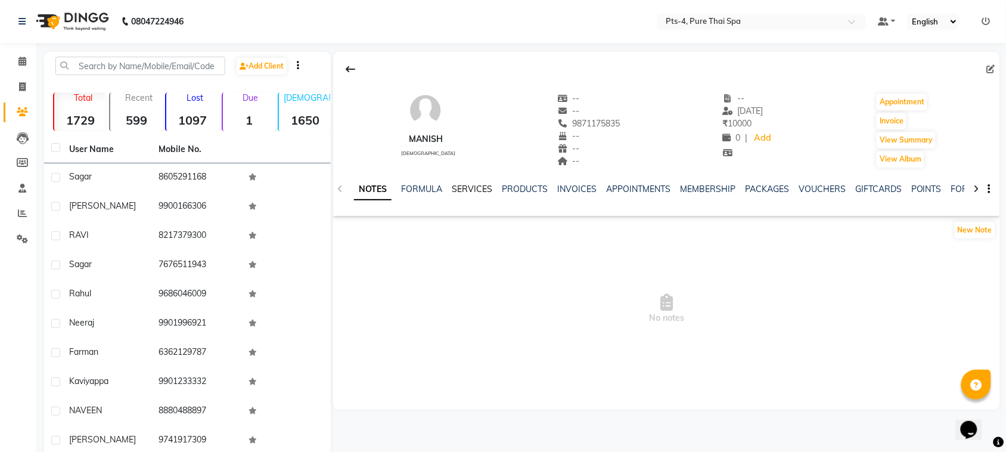
click at [471, 189] on link "SERVICES" at bounding box center [472, 188] width 41 height 11
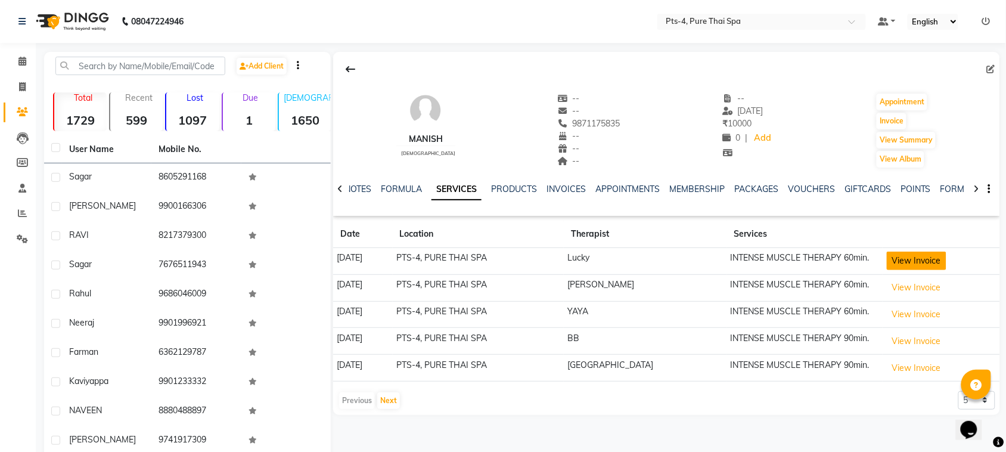
click at [910, 257] on button "View Invoice" at bounding box center [916, 260] width 60 height 18
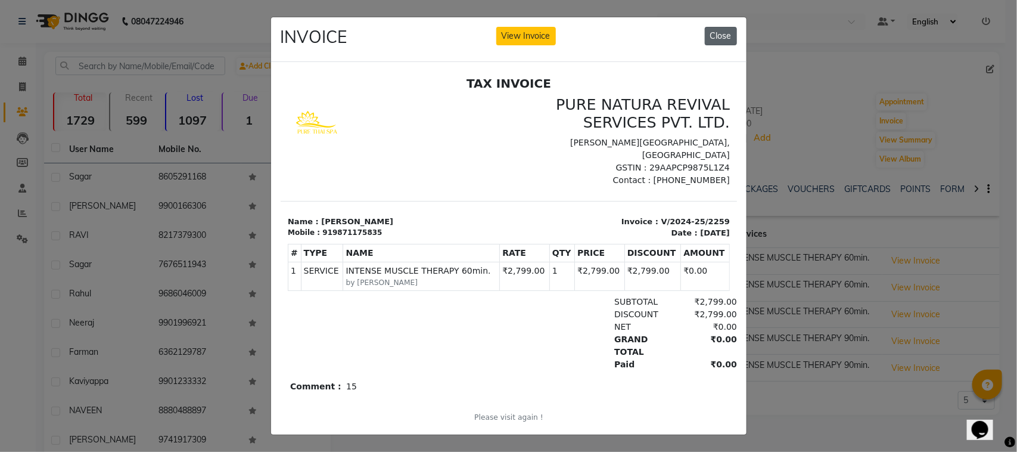
click at [715, 35] on button "Close" at bounding box center [721, 36] width 32 height 18
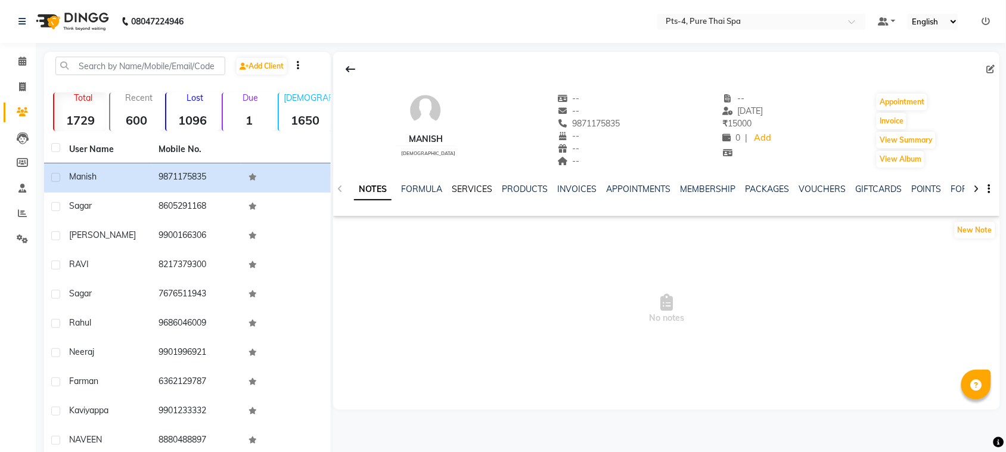
click at [462, 185] on link "SERVICES" at bounding box center [472, 188] width 41 height 11
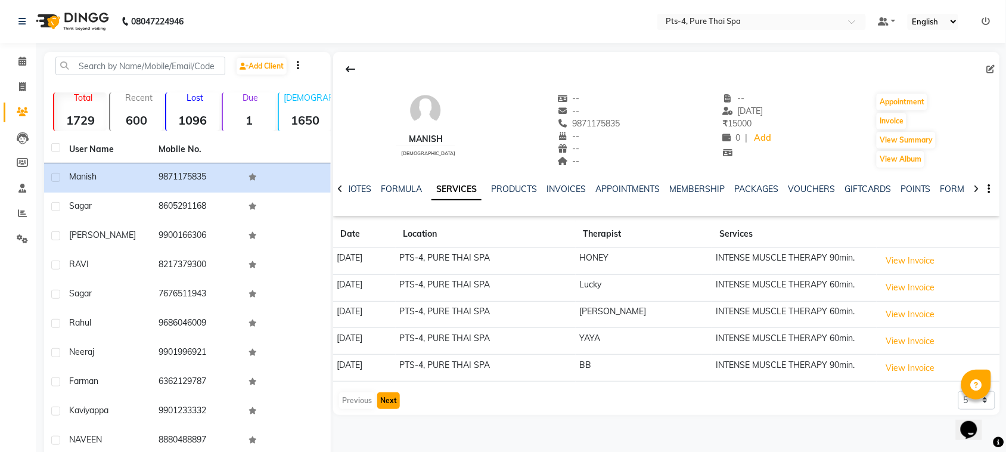
click at [385, 403] on button "Next" at bounding box center [388, 400] width 23 height 17
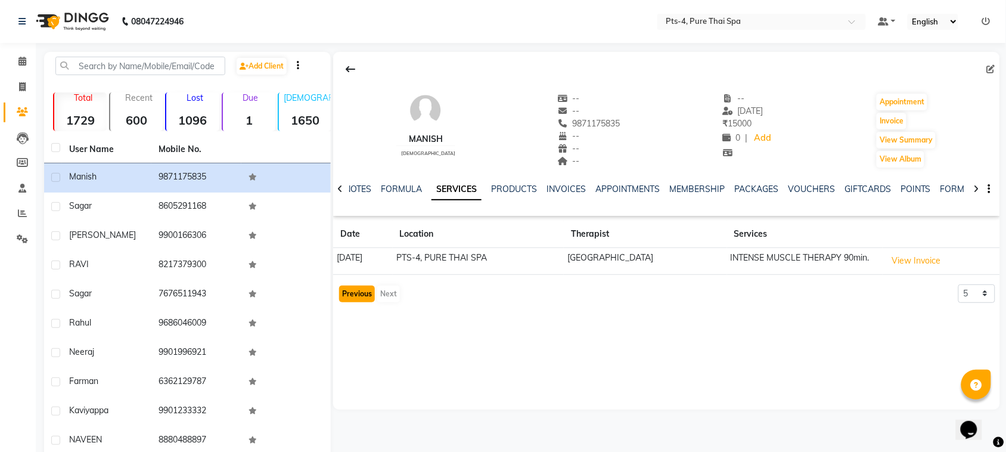
click at [351, 299] on button "Previous" at bounding box center [357, 293] width 36 height 17
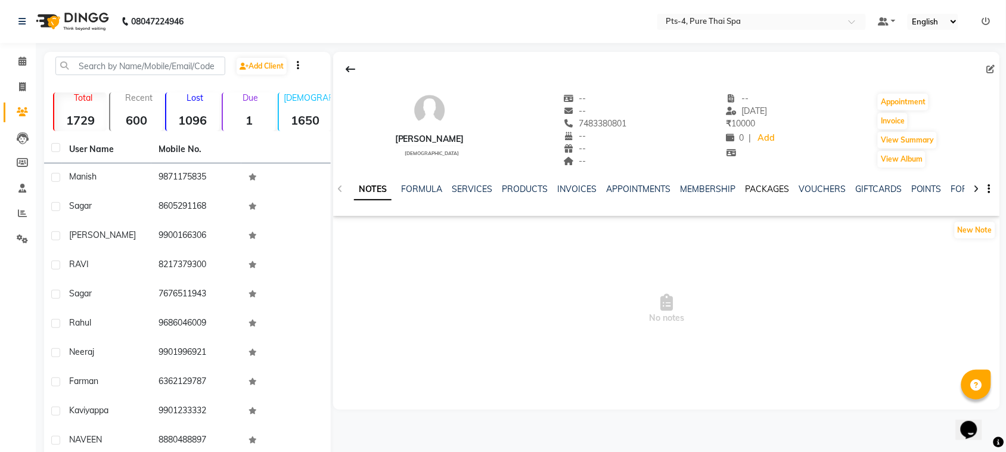
click at [764, 189] on link "PACKAGES" at bounding box center [767, 188] width 44 height 11
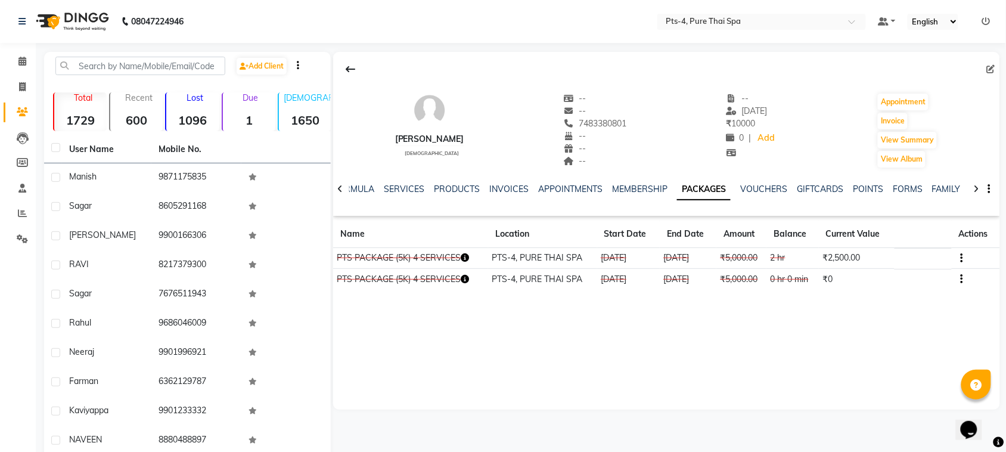
click at [957, 254] on button "button" at bounding box center [958, 257] width 7 height 13
click at [889, 252] on div "Edit" at bounding box center [904, 257] width 78 height 15
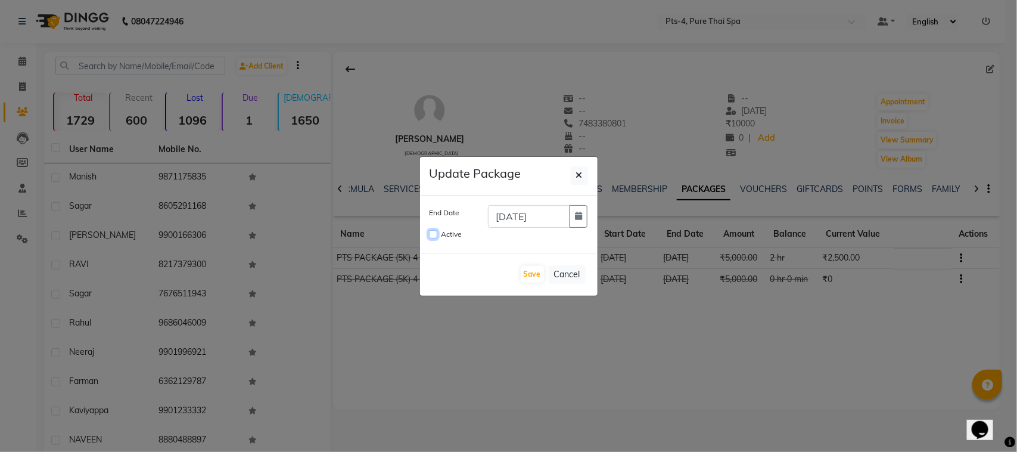
click at [433, 234] on input "Active" at bounding box center [433, 234] width 8 height 8
checkbox input "true"
click at [580, 213] on icon "button" at bounding box center [578, 215] width 7 height 8
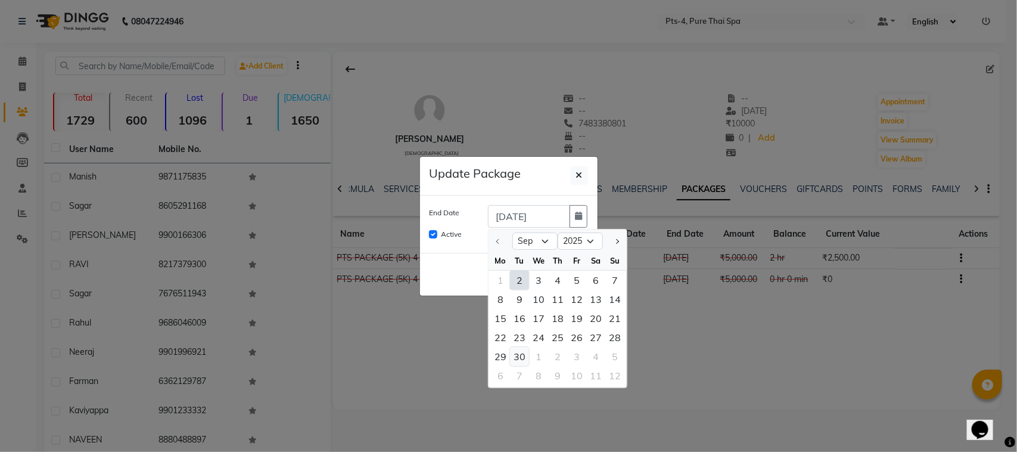
click at [524, 357] on div "30" at bounding box center [519, 356] width 19 height 19
type input "30-09-2025"
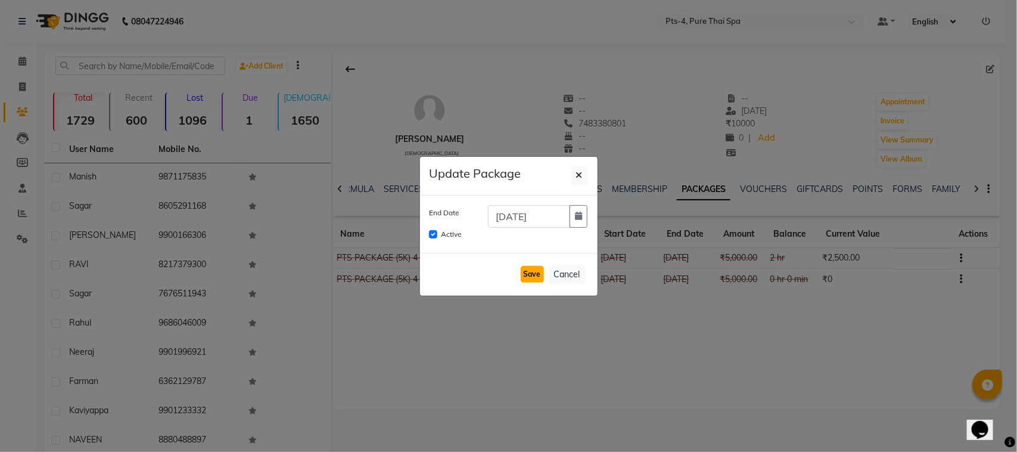
click at [535, 278] on button "Save" at bounding box center [532, 274] width 23 height 17
checkbox input "false"
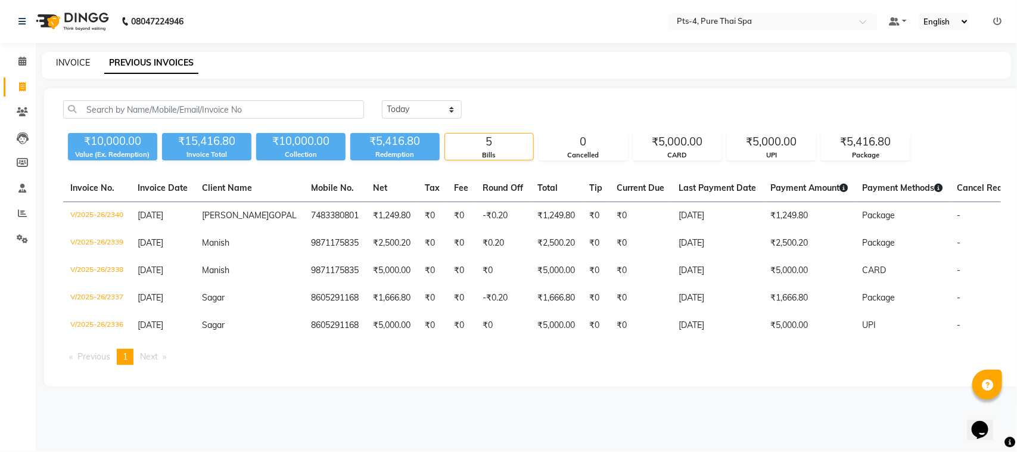
click at [85, 58] on link "INVOICE" at bounding box center [73, 62] width 34 height 11
select select "6459"
select select "service"
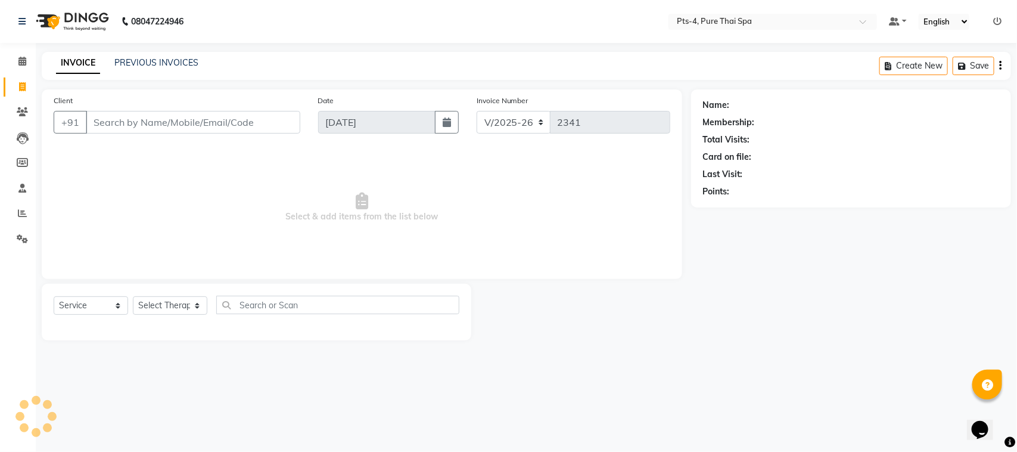
click at [116, 129] on input "Client" at bounding box center [193, 122] width 214 height 23
type input "8088821101"
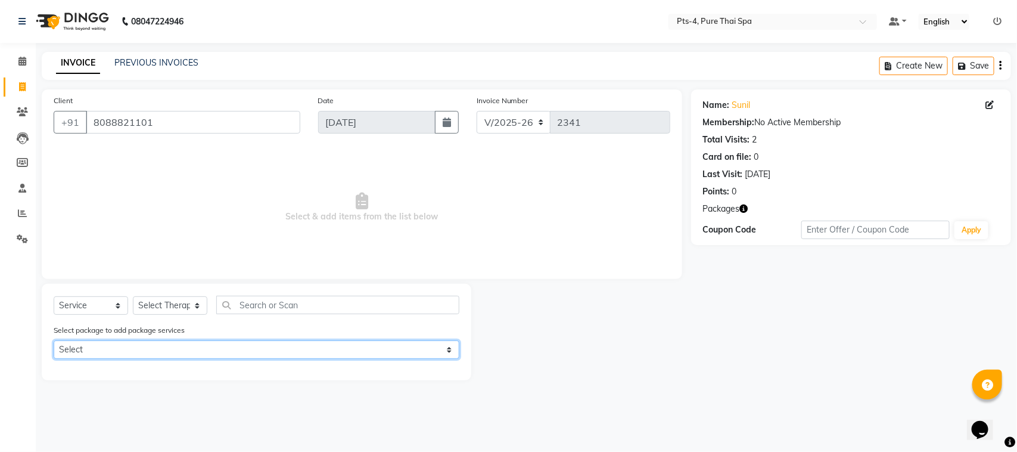
click at [141, 343] on select "Select OLD PACKAGE (5K)3 SERVICES" at bounding box center [257, 349] width 406 height 18
select select "1: Object"
click at [54, 340] on select "Select OLD PACKAGE (5K)3 SERVICES" at bounding box center [257, 349] width 406 height 18
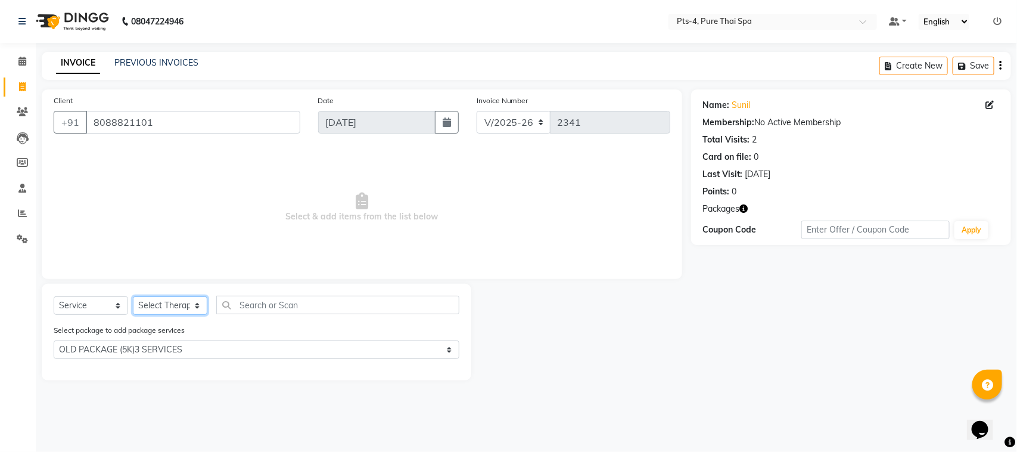
click at [169, 307] on select "Select Therapist [PERSON_NAME] NE [PERSON_NAME] anyone [PERSON_NAME] Candy FON …" at bounding box center [170, 305] width 74 height 18
select select "81456"
click at [133, 296] on select "Select Therapist [PERSON_NAME] NE [PERSON_NAME] anyone [PERSON_NAME] Candy FON …" at bounding box center [170, 305] width 74 height 18
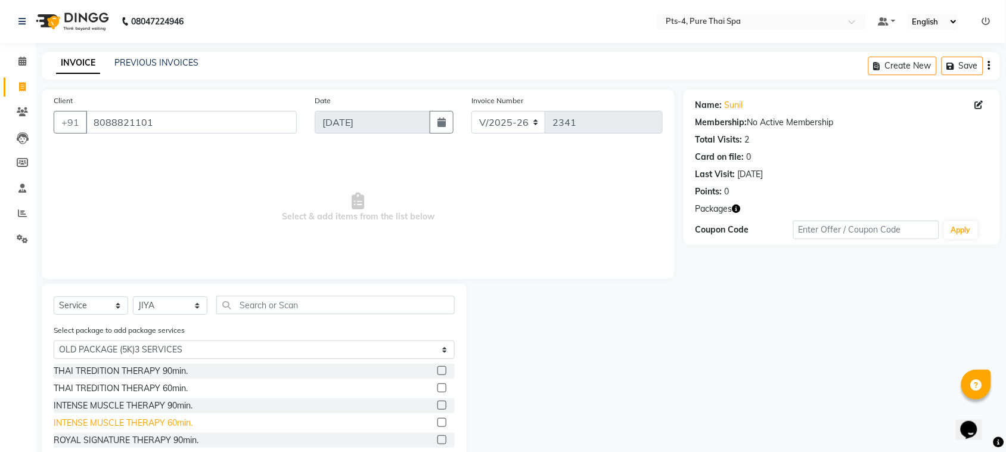
click at [132, 419] on div "INTENSE MUSCLE THERAPY 60min." at bounding box center [123, 422] width 139 height 13
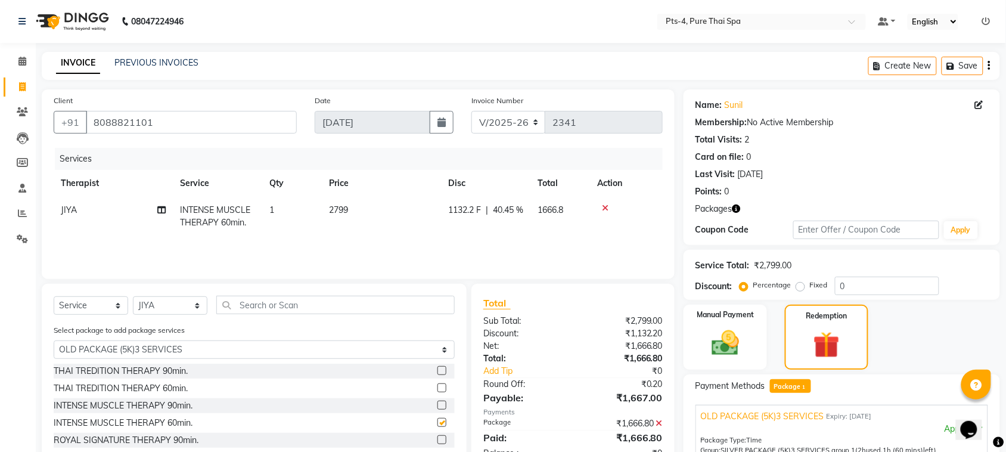
checkbox input "false"
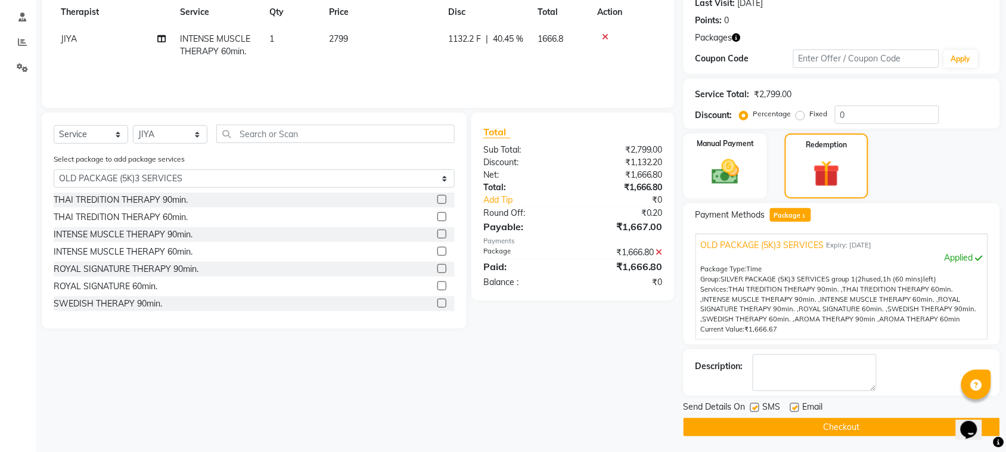
scroll to position [173, 0]
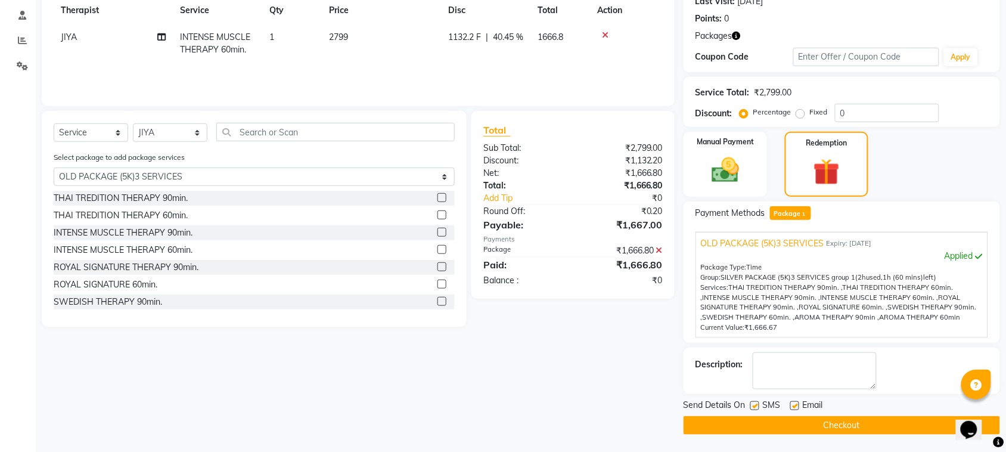
drag, startPoint x: 834, startPoint y: 344, endPoint x: 829, endPoint y: 350, distance: 8.5
click at [829, 350] on div "Name: Sunil Membership: No Active Membership Total Visits: 2 Card on file: 0 La…" at bounding box center [845, 176] width 325 height 518
click at [823, 356] on textarea at bounding box center [814, 370] width 124 height 37
type textarea "596"
click at [792, 406] on label at bounding box center [794, 405] width 9 height 9
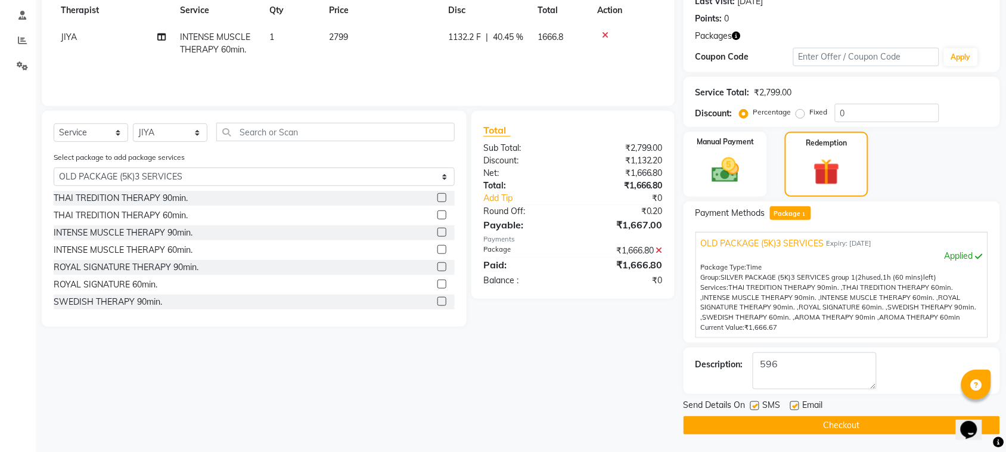
click at [792, 406] on input "checkbox" at bounding box center [794, 406] width 8 height 8
checkbox input "false"
click at [757, 405] on label at bounding box center [754, 405] width 9 height 9
click at [757, 405] on input "checkbox" at bounding box center [754, 406] width 8 height 8
checkbox input "false"
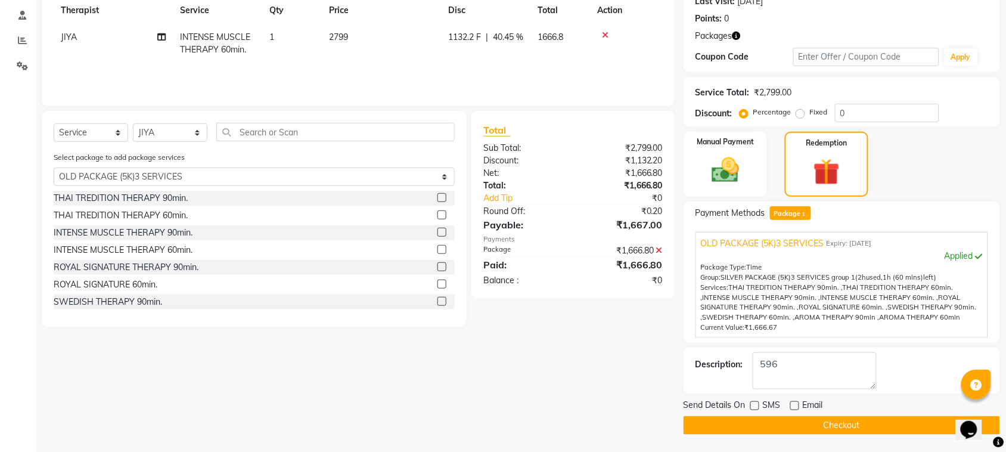
click at [778, 423] on button "Checkout" at bounding box center [841, 425] width 316 height 18
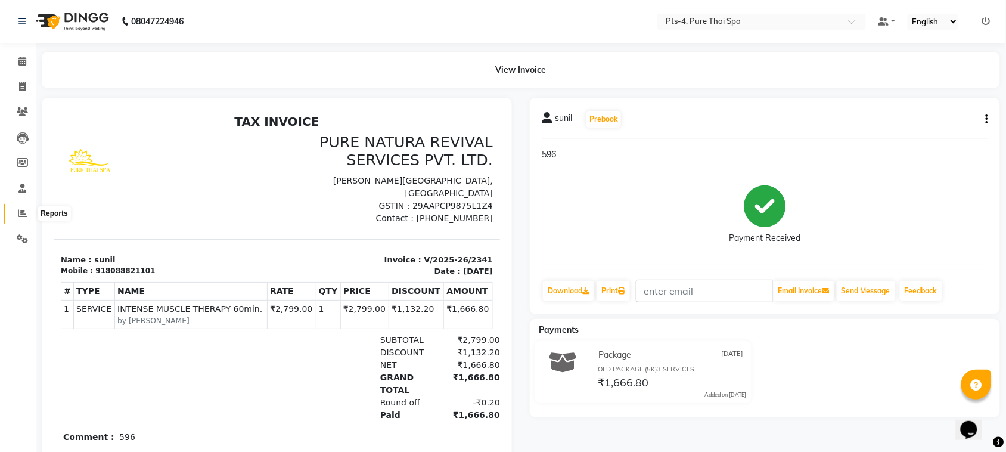
click at [25, 213] on icon at bounding box center [22, 212] width 9 height 9
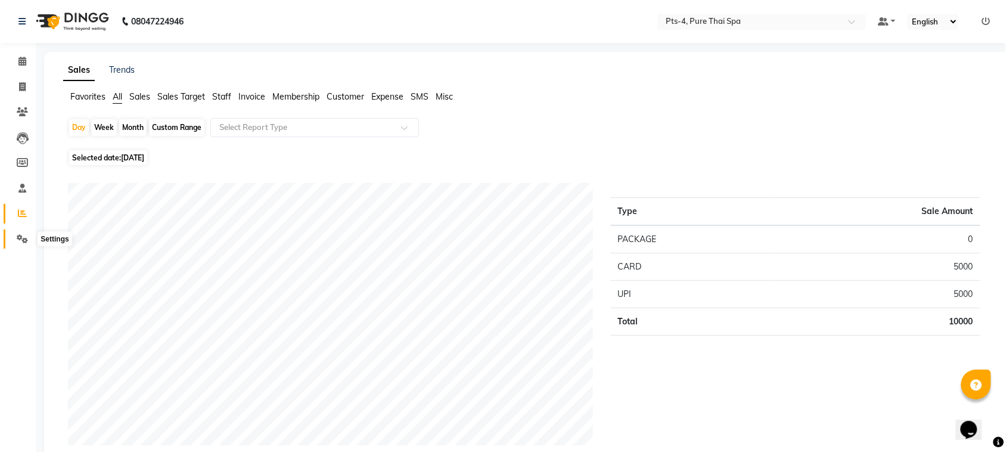
click at [19, 239] on icon at bounding box center [22, 238] width 11 height 9
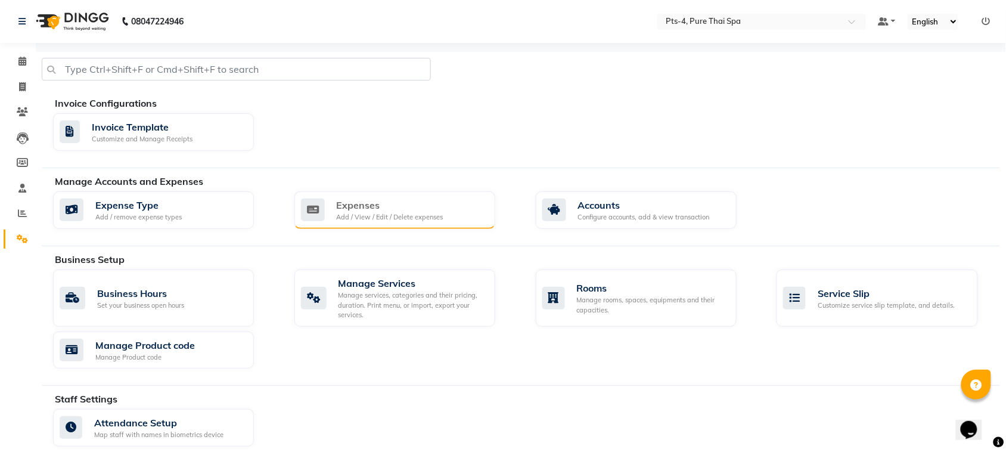
click at [341, 206] on div "Expenses" at bounding box center [390, 205] width 107 height 14
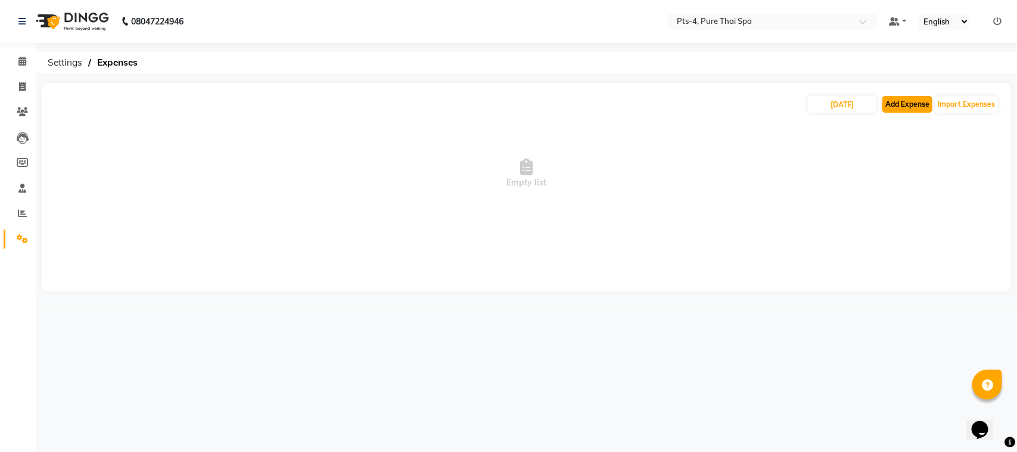
click at [907, 111] on button "Add Expense" at bounding box center [907, 104] width 50 height 17
select select "1"
select select "5480"
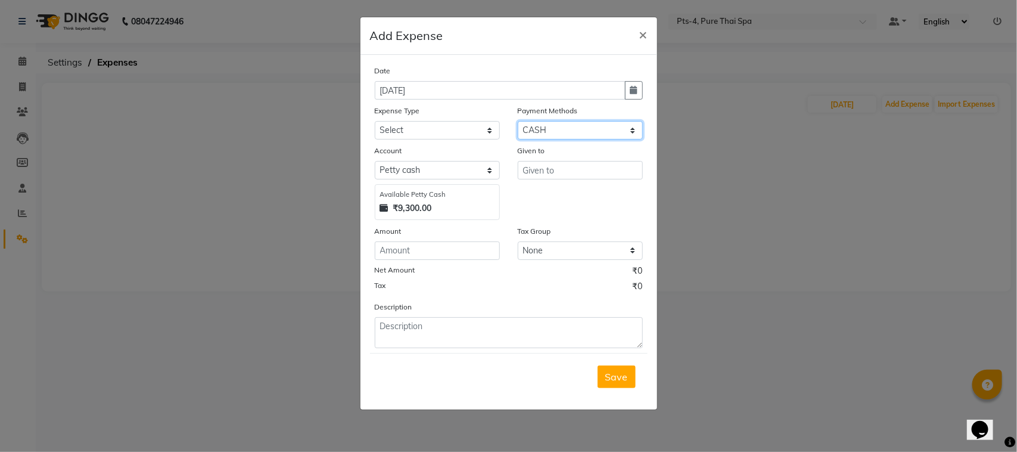
click at [569, 129] on select "Select UPI CARD CASH Package NearBuy" at bounding box center [580, 130] width 125 height 18
select select "8"
click at [518, 121] on select "Select UPI CARD CASH Package NearBuy" at bounding box center [580, 130] width 125 height 18
select select "5481"
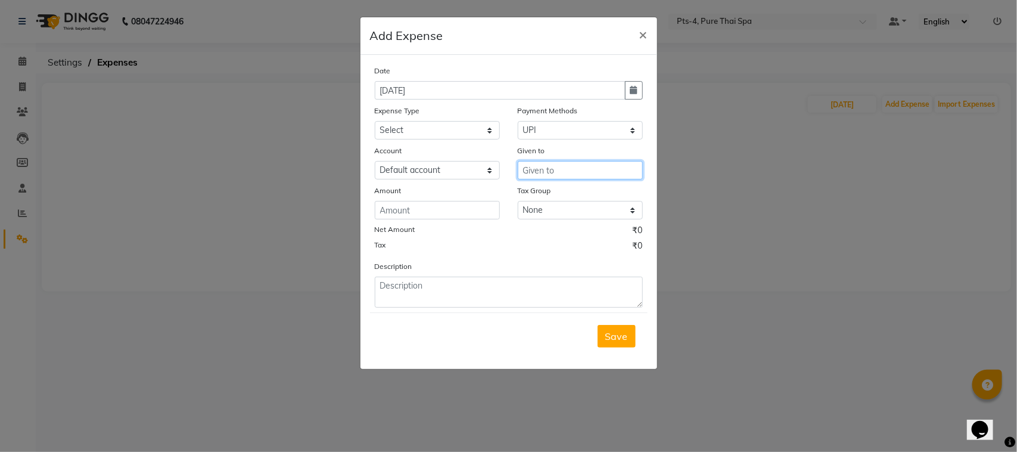
click at [547, 172] on input "text" at bounding box center [580, 170] width 125 height 18
type input "c"
type input "CCB"
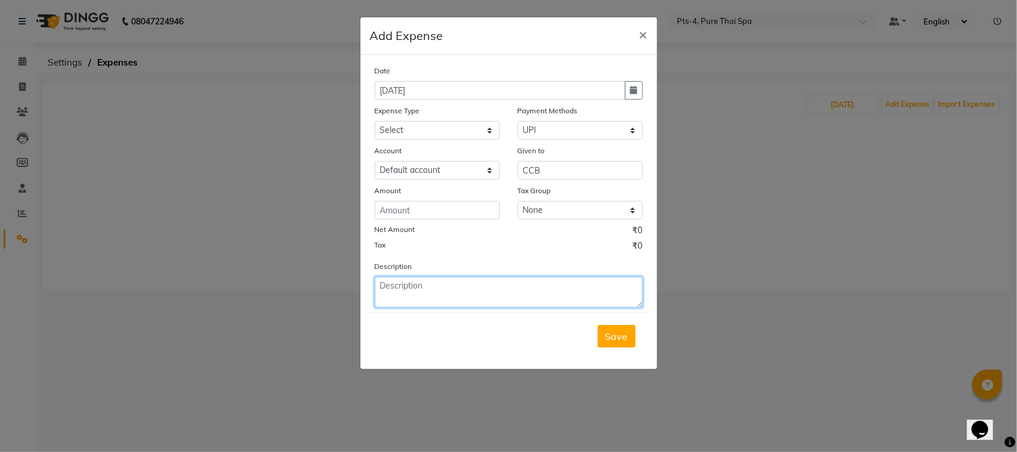
click at [447, 281] on textarea at bounding box center [509, 291] width 268 height 31
type textarea "given by pts -1"
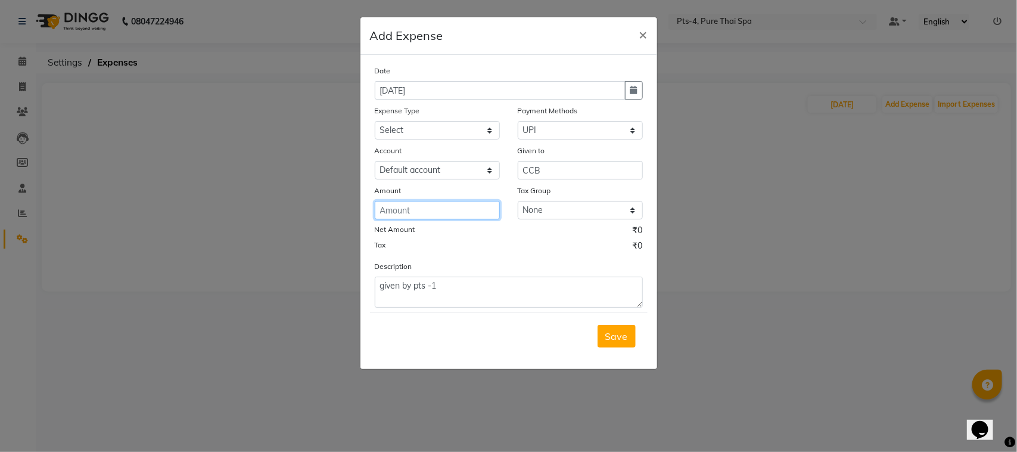
click at [415, 206] on input "number" at bounding box center [437, 210] width 125 height 18
click at [416, 208] on input "number" at bounding box center [437, 210] width 125 height 18
type input "10000"
click at [424, 121] on select "Select Bank charges Cleaning and products Donation Electric and water charge In…" at bounding box center [437, 130] width 125 height 18
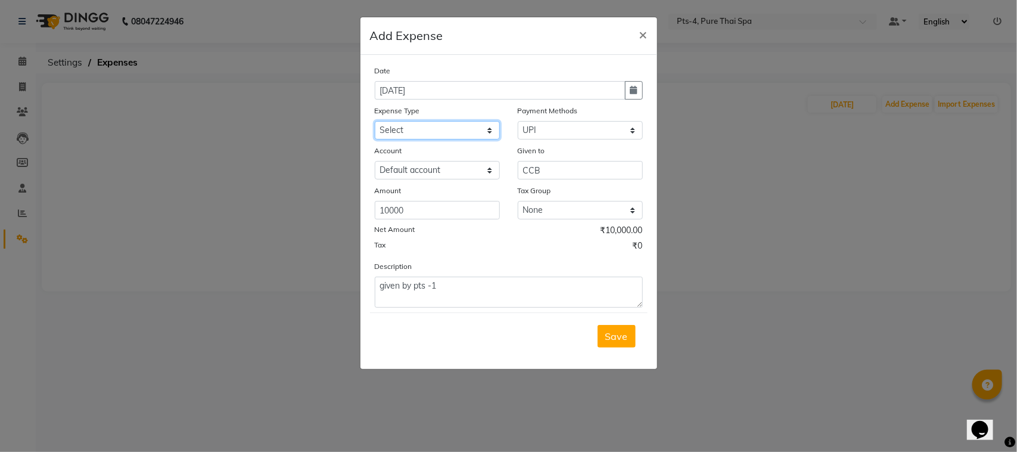
select select "10840"
click at [375, 121] on select "Select Bank charges Cleaning and products Donation Electric and water charge In…" at bounding box center [437, 130] width 125 height 18
click at [620, 330] on span "Save" at bounding box center [616, 336] width 23 height 12
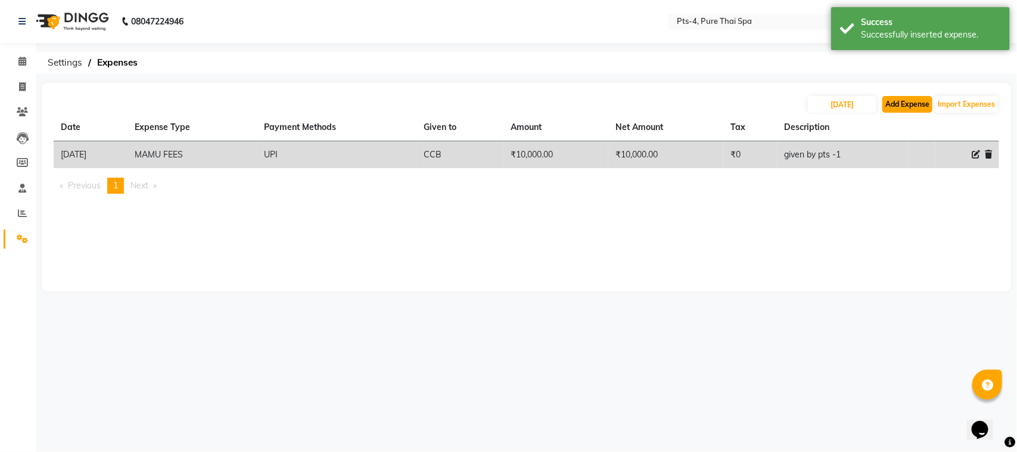
click at [906, 107] on button "Add Expense" at bounding box center [907, 104] width 50 height 17
select select "1"
select select "5480"
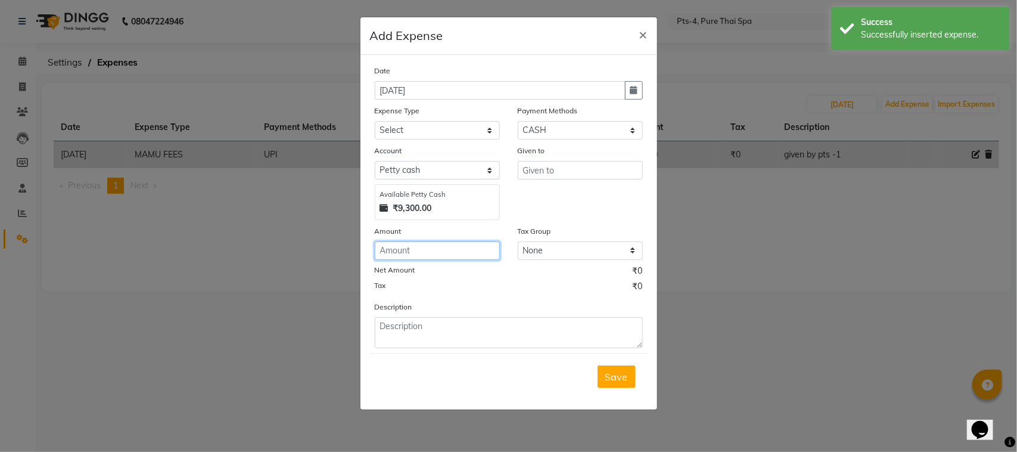
click at [412, 249] on input "number" at bounding box center [437, 250] width 125 height 18
type input "200"
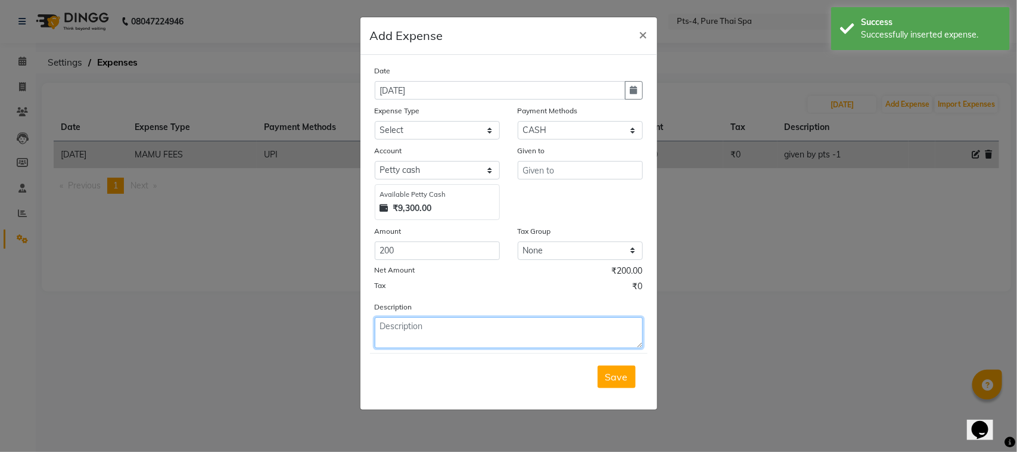
click at [410, 328] on textarea at bounding box center [509, 332] width 268 height 31
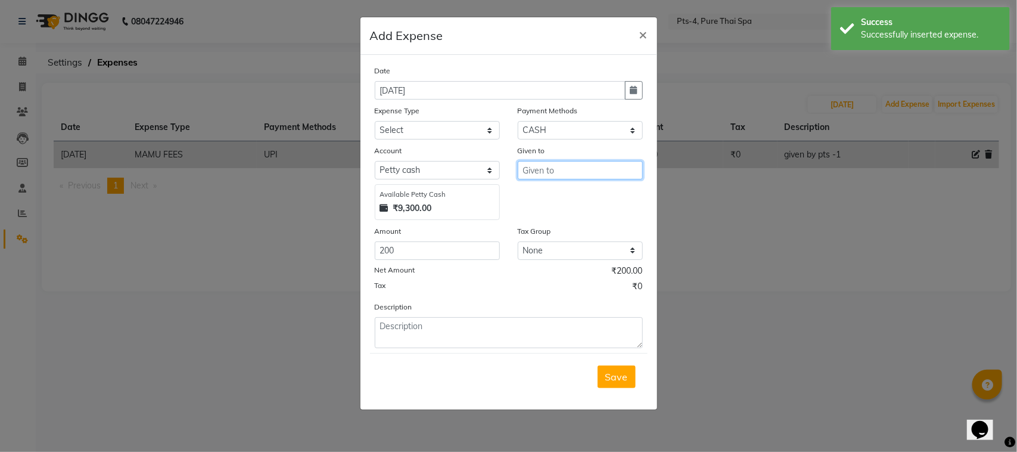
click at [553, 167] on input "text" at bounding box center [580, 170] width 125 height 18
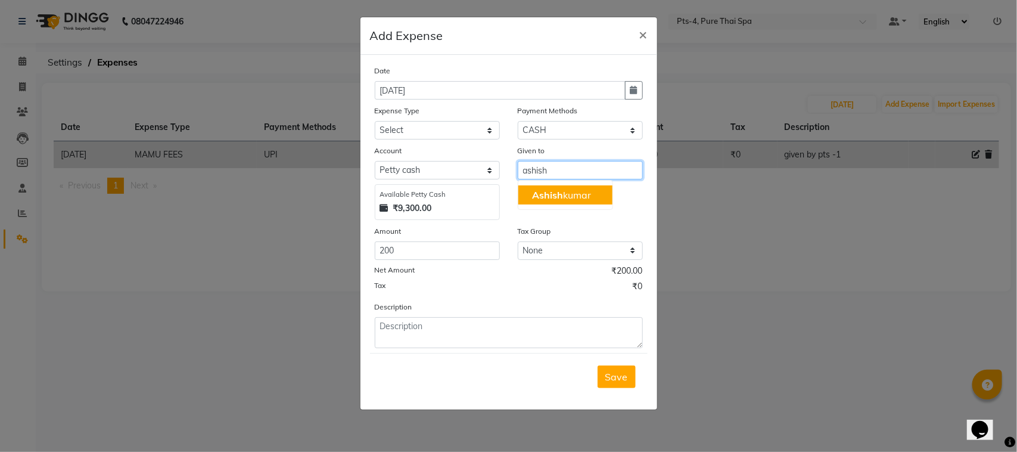
click at [565, 191] on ngb-highlight "[PERSON_NAME]" at bounding box center [562, 195] width 59 height 12
type input "[PERSON_NAME]"
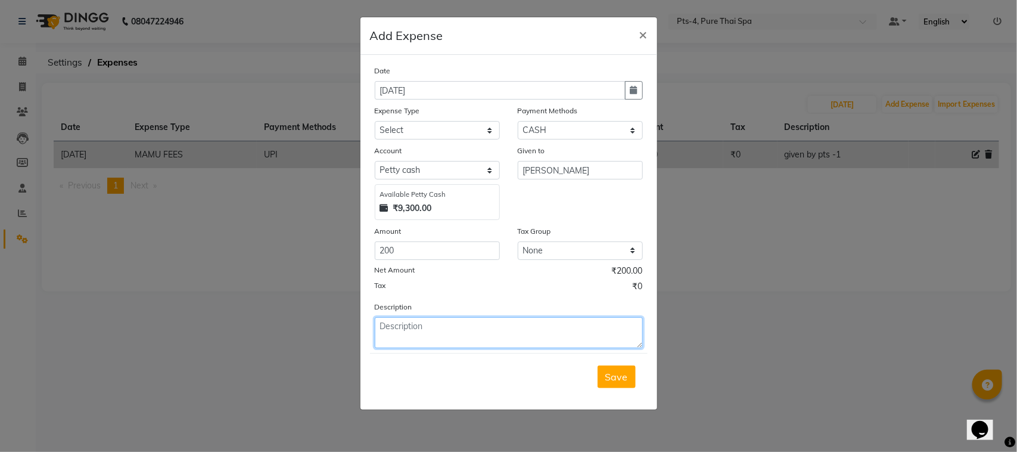
click at [412, 331] on textarea at bounding box center [509, 332] width 268 height 31
type textarea "puja / tea"
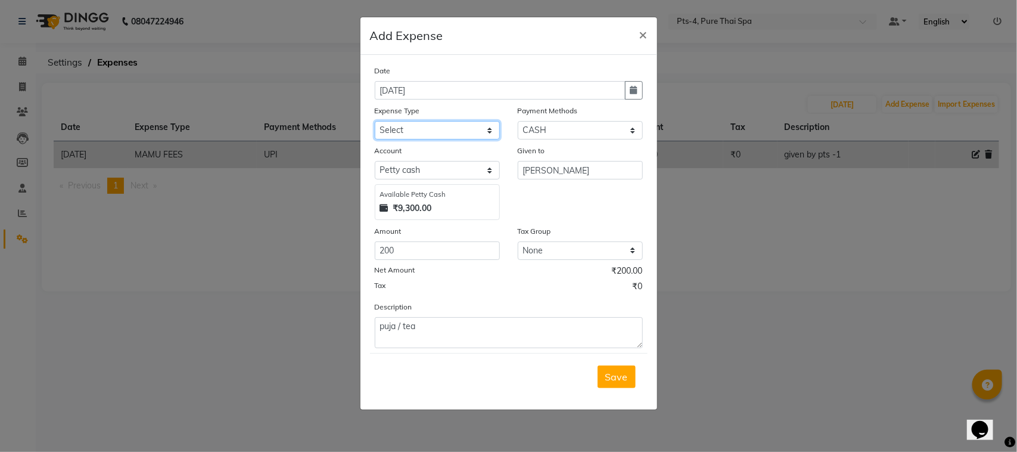
click at [423, 133] on select "Select Bank charges Cleaning and products Donation Electric and water charge In…" at bounding box center [437, 130] width 125 height 18
select select "10852"
click at [375, 121] on select "Select Bank charges Cleaning and products Donation Electric and water charge In…" at bounding box center [437, 130] width 125 height 18
click at [617, 374] on span "Save" at bounding box center [616, 377] width 23 height 12
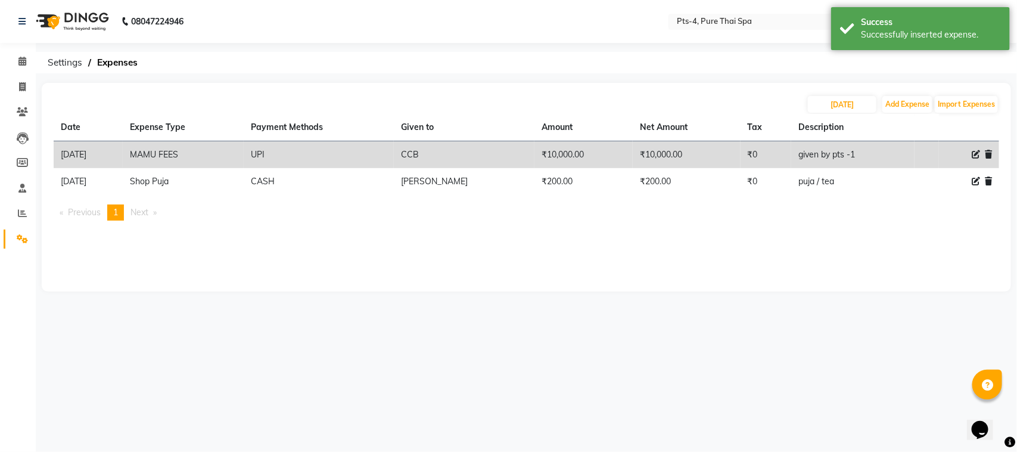
click at [724, 265] on div "[DATE] Add Expense Import Expenses Date Expense Type Payment Methods Given to A…" at bounding box center [526, 187] width 969 height 208
click at [788, 236] on div "[DATE] Add Expense Import Expenses Date Expense Type Payment Methods Given to A…" at bounding box center [526, 187] width 969 height 208
click at [930, 248] on div "[DATE] Add Expense Import Expenses Date Expense Type Payment Methods Given to A…" at bounding box center [526, 187] width 969 height 208
click at [805, 221] on div "Date Expense Type Payment Methods Given to Amount Net Amount Tax Description [D…" at bounding box center [526, 172] width 945 height 116
click at [863, 219] on ul "Previous page 1 / 1 You're on page 1 Next page" at bounding box center [526, 212] width 945 height 16
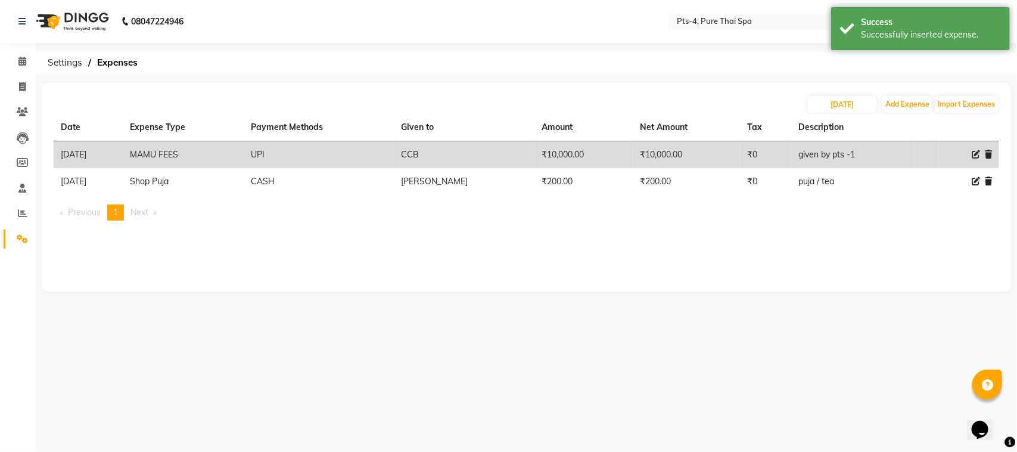
click at [617, 208] on ul "Previous page 1 / 1 You're on page 1 Next page" at bounding box center [526, 212] width 945 height 16
click at [848, 230] on div "[DATE] Add Expense Import Expenses Date Expense Type Payment Methods Given to A…" at bounding box center [526, 187] width 969 height 208
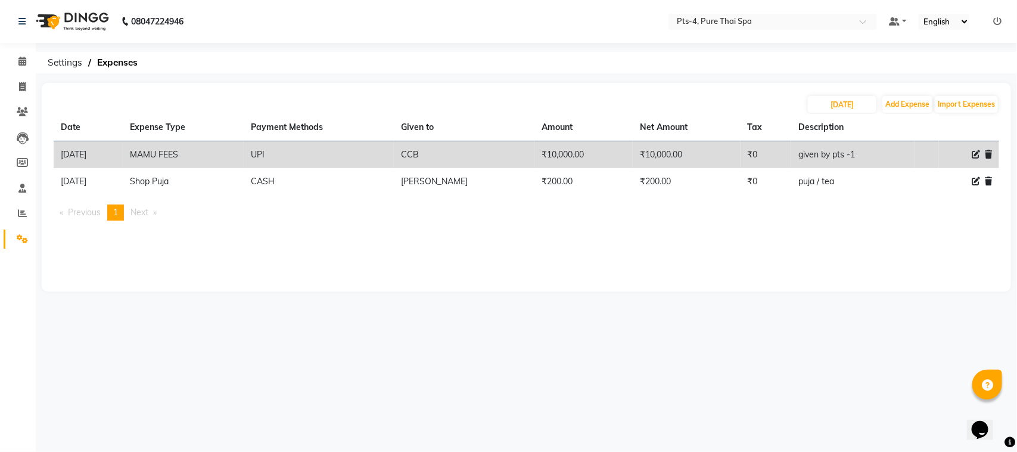
click at [347, 223] on div "Date Expense Type Payment Methods Given to Amount Net Amount Tax Description [D…" at bounding box center [526, 172] width 945 height 116
click at [680, 308] on main "[DATE] Add Expense Import Expenses Date Expense Type Payment Methods Given to A…" at bounding box center [526, 196] width 981 height 226
